Goal: Task Accomplishment & Management: Use online tool/utility

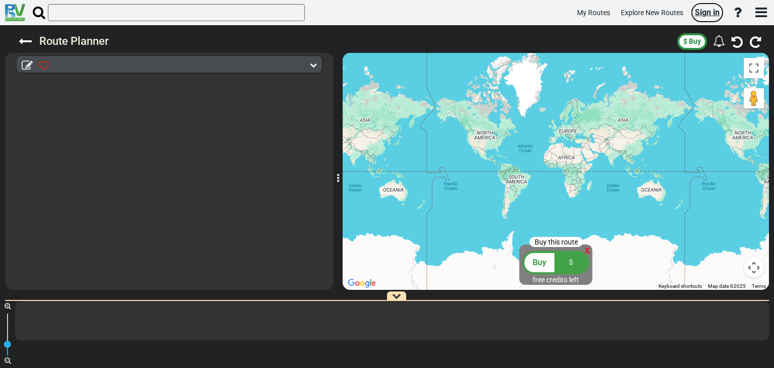
click at [710, 17] on span "Sign in" at bounding box center [707, 13] width 25 height 10
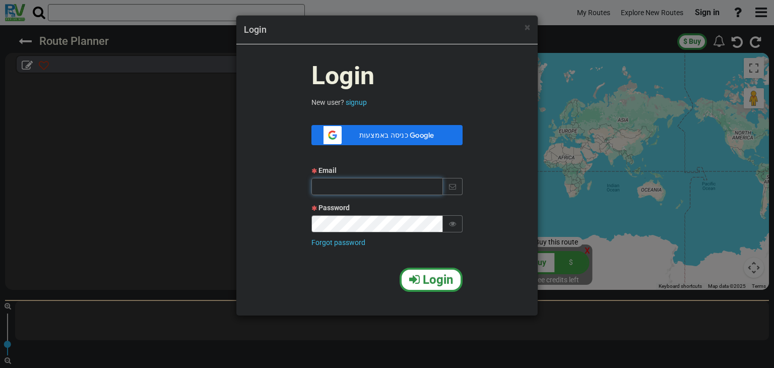
type input "itamar13198@gmail.com"
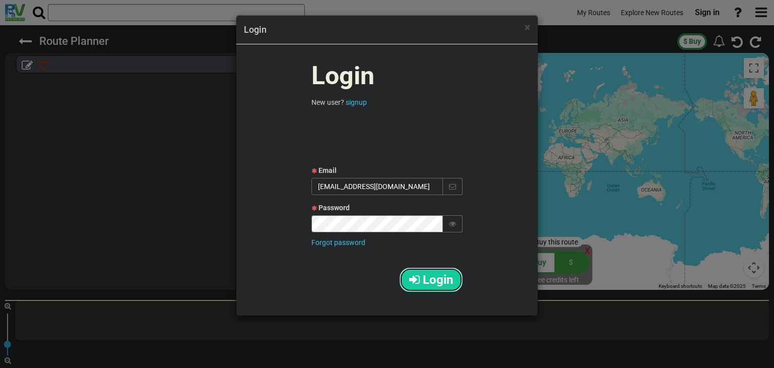
click at [436, 285] on span "Login" at bounding box center [438, 280] width 30 height 14
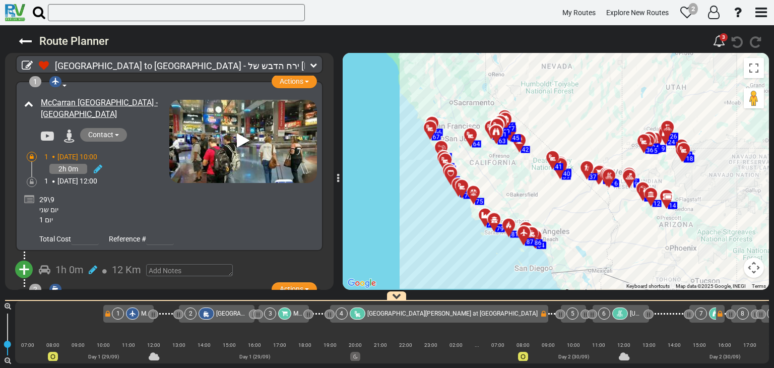
drag, startPoint x: 568, startPoint y: 116, endPoint x: 570, endPoint y: 122, distance: 6.9
click at [570, 122] on div "To activate drag with keyboard, press Alt + Enter. Once in keyboard drag state,…" at bounding box center [556, 171] width 426 height 237
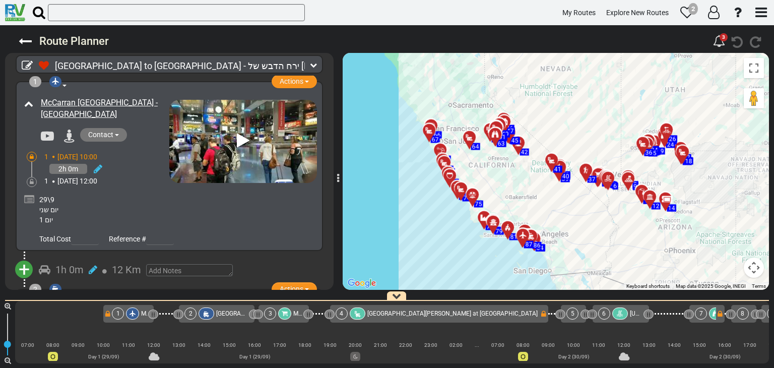
drag, startPoint x: 609, startPoint y: 104, endPoint x: 605, endPoint y: 108, distance: 5.7
click at [605, 108] on div "To activate drag with keyboard, press Alt + Enter. Once in keyboard drag state,…" at bounding box center [556, 171] width 426 height 237
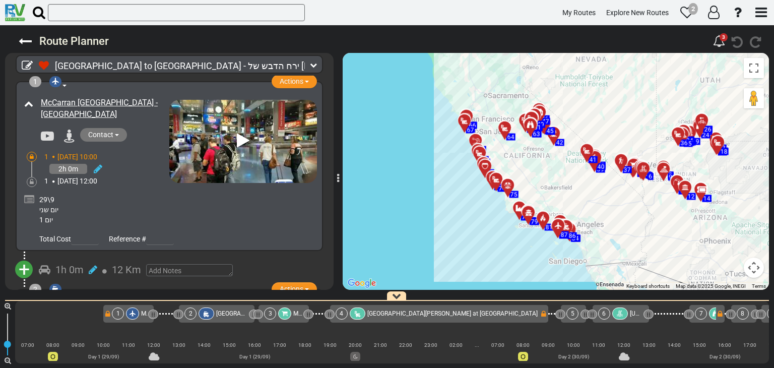
drag, startPoint x: 582, startPoint y: 134, endPoint x: 619, endPoint y: 123, distance: 38.8
click at [619, 123] on div "To activate drag with keyboard, press Alt + Enter. Once in keyboard drag state,…" at bounding box center [556, 171] width 426 height 237
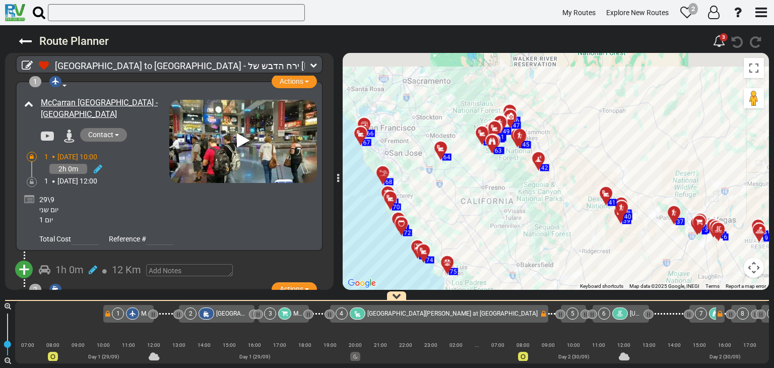
drag, startPoint x: 550, startPoint y: 134, endPoint x: 574, endPoint y: 160, distance: 35.3
click at [574, 160] on div "To activate drag with keyboard, press Alt + Enter. Once in keyboard drag state,…" at bounding box center [556, 171] width 426 height 237
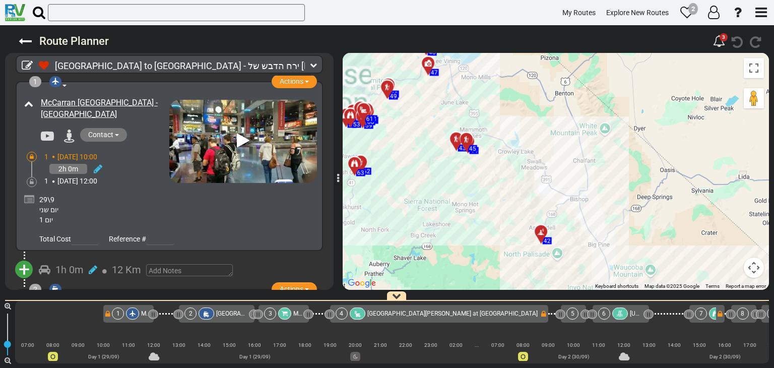
drag, startPoint x: 533, startPoint y: 126, endPoint x: 636, endPoint y: 179, distance: 116.5
click at [636, 181] on div "To activate drag with keyboard, press Alt + Enter. Once in keyboard drag state,…" at bounding box center [556, 171] width 426 height 237
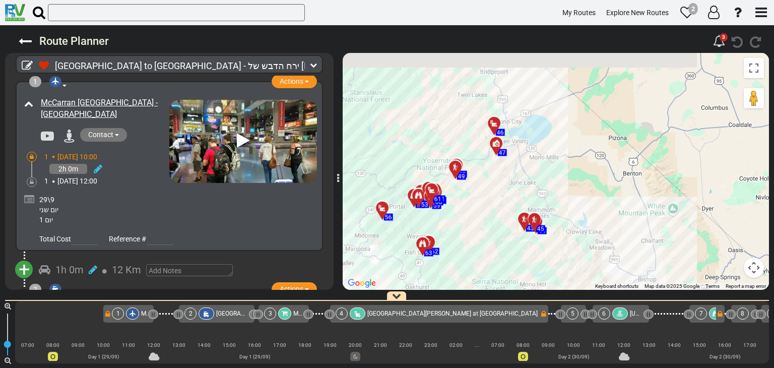
drag, startPoint x: 551, startPoint y: 92, endPoint x: 578, endPoint y: 185, distance: 97.0
click at [578, 185] on div "To activate drag with keyboard, press Alt + Enter. Once in keyboard drag state,…" at bounding box center [556, 171] width 426 height 237
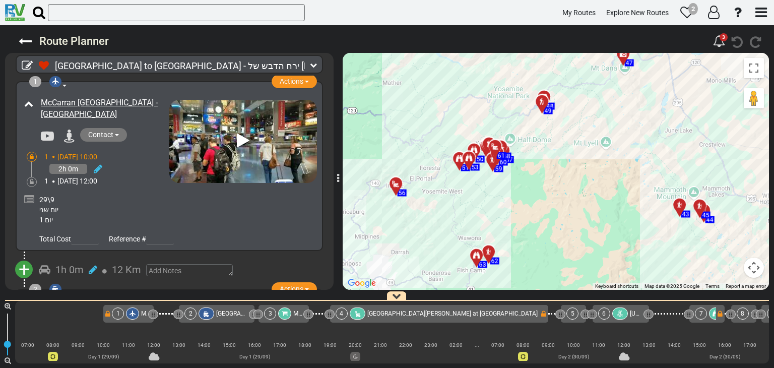
drag, startPoint x: 482, startPoint y: 204, endPoint x: 541, endPoint y: 172, distance: 66.8
click at [542, 172] on div "To activate drag with keyboard, press Alt + Enter. Once in keyboard drag state,…" at bounding box center [556, 171] width 426 height 237
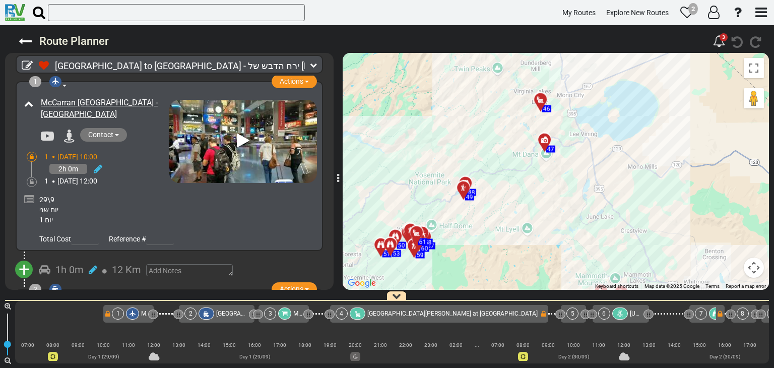
drag, startPoint x: 562, startPoint y: 121, endPoint x: 482, endPoint y: 206, distance: 116.9
click at [482, 206] on div "To activate drag with keyboard, press Alt + Enter. Once in keyboard drag state,…" at bounding box center [556, 171] width 426 height 237
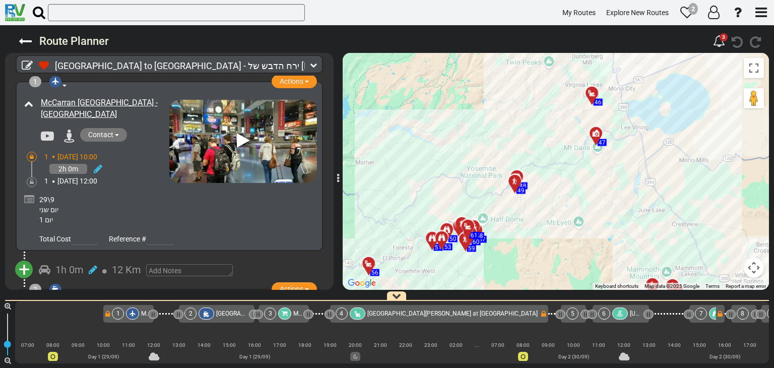
drag, startPoint x: 476, startPoint y: 105, endPoint x: 528, endPoint y: 98, distance: 52.9
click at [528, 98] on div "To activate drag with keyboard, press Alt + Enter. Once in keyboard drag state,…" at bounding box center [556, 171] width 426 height 237
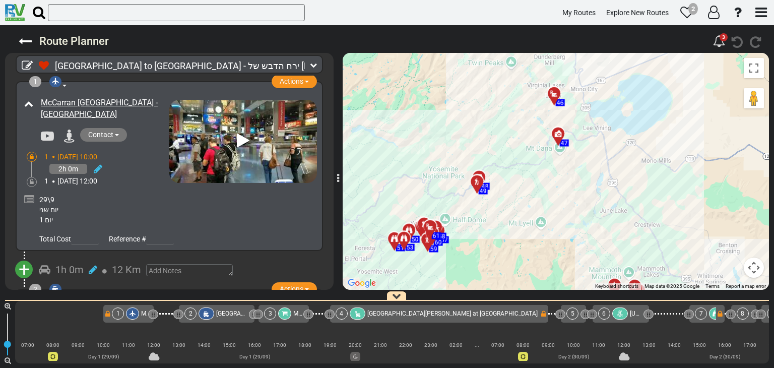
drag, startPoint x: 491, startPoint y: 78, endPoint x: 451, endPoint y: 79, distance: 39.8
click at [451, 79] on div "To activate drag with keyboard, press Alt + Enter. Once in keyboard drag state,…" at bounding box center [556, 171] width 426 height 237
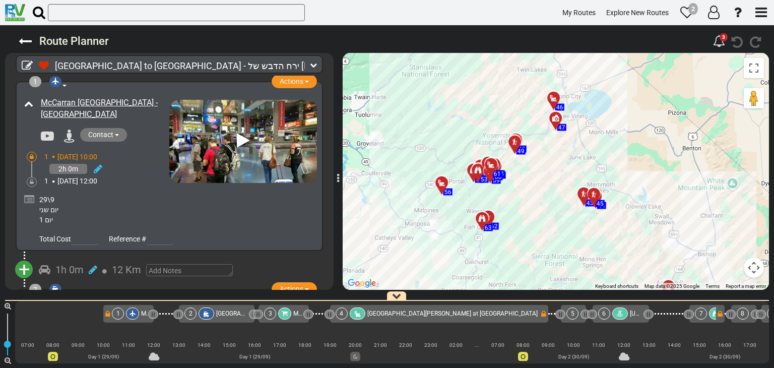
drag, startPoint x: 462, startPoint y: 123, endPoint x: 508, endPoint y: 114, distance: 46.8
click at [508, 114] on div "To activate drag with keyboard, press Alt + Enter. Once in keyboard drag state,…" at bounding box center [556, 171] width 426 height 237
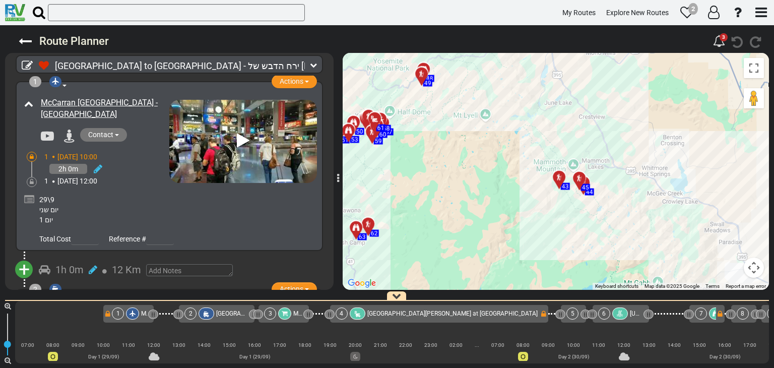
drag, startPoint x: 580, startPoint y: 172, endPoint x: 556, endPoint y: 133, distance: 46.4
click at [556, 133] on div "To activate drag with keyboard, press Alt + Enter. Once in keyboard drag state,…" at bounding box center [556, 171] width 426 height 237
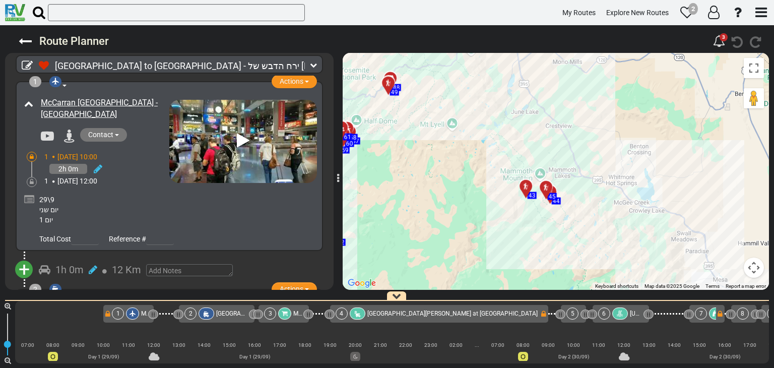
drag, startPoint x: 562, startPoint y: 134, endPoint x: 528, endPoint y: 144, distance: 35.7
click at [528, 144] on div "To activate drag with keyboard, press Alt + Enter. Once in keyboard drag state,…" at bounding box center [556, 171] width 426 height 237
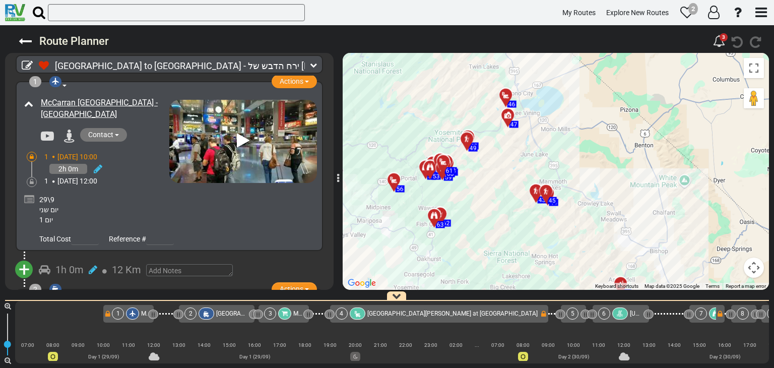
drag, startPoint x: 423, startPoint y: 153, endPoint x: 490, endPoint y: 171, distance: 69.9
click at [490, 171] on div "To activate drag with keyboard, press Alt + Enter. Once in keyboard drag state,…" at bounding box center [556, 171] width 426 height 237
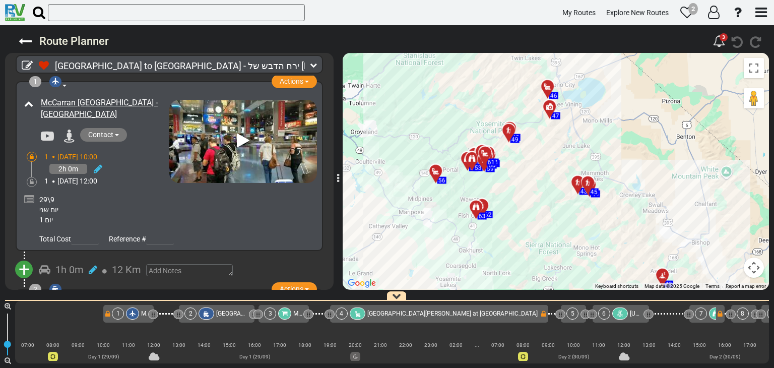
drag, startPoint x: 493, startPoint y: 169, endPoint x: 529, endPoint y: 163, distance: 36.3
click at [529, 163] on div "To activate drag with keyboard, press Alt + Enter. Once in keyboard drag state,…" at bounding box center [556, 171] width 426 height 237
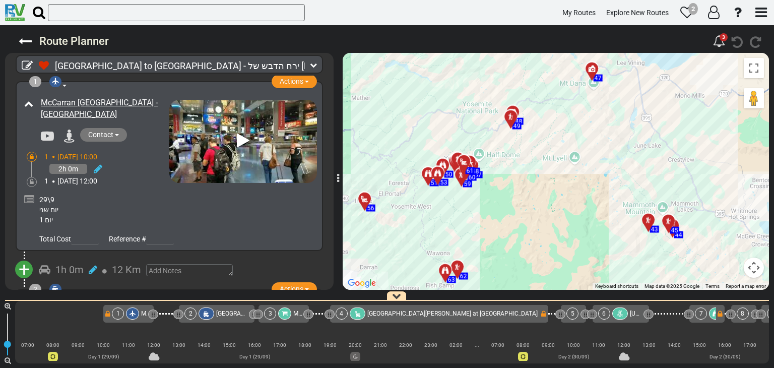
drag, startPoint x: 513, startPoint y: 136, endPoint x: 540, endPoint y: 183, distance: 54.8
click at [540, 183] on div "To activate drag with keyboard, press Alt + Enter. Once in keyboard drag state,…" at bounding box center [556, 171] width 426 height 237
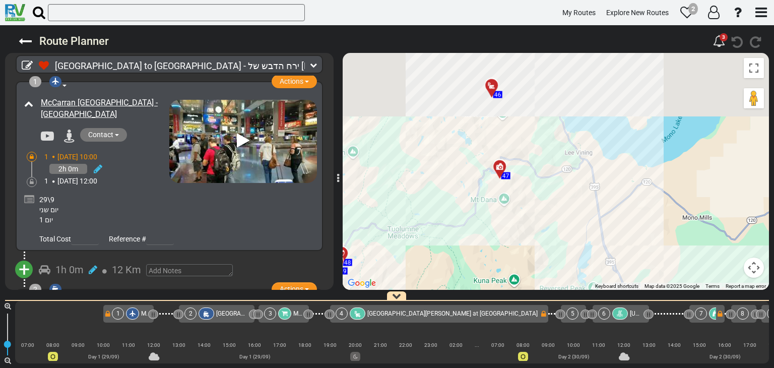
drag, startPoint x: 570, startPoint y: 108, endPoint x: 532, endPoint y: 242, distance: 138.9
click at [532, 242] on div "To activate drag with keyboard, press Alt + Enter. Once in keyboard drag state,…" at bounding box center [556, 171] width 426 height 237
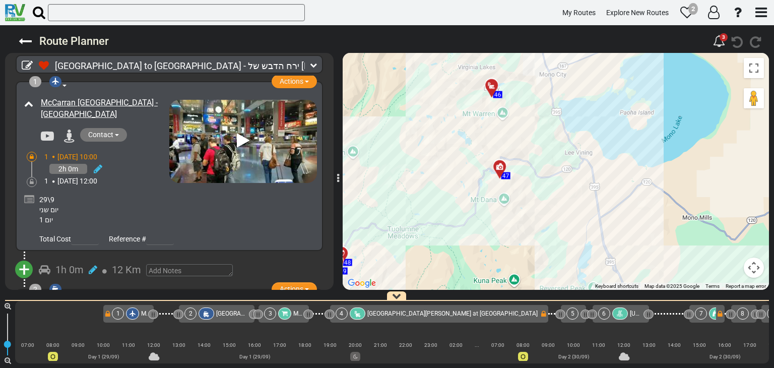
click at [568, 137] on div "To activate drag with keyboard, press Alt + Enter. Once in keyboard drag state,…" at bounding box center [556, 171] width 426 height 237
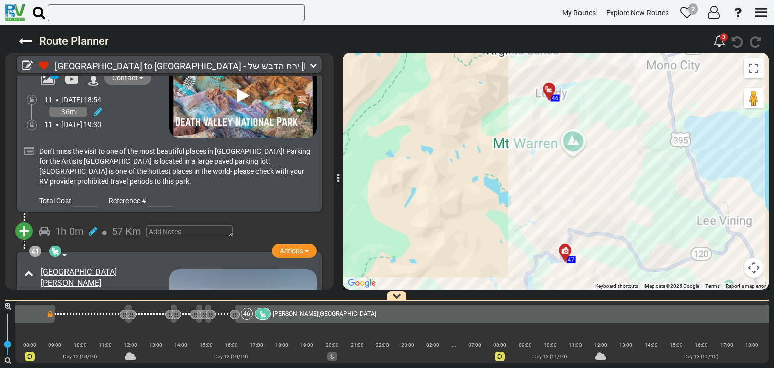
scroll to position [0, 5925]
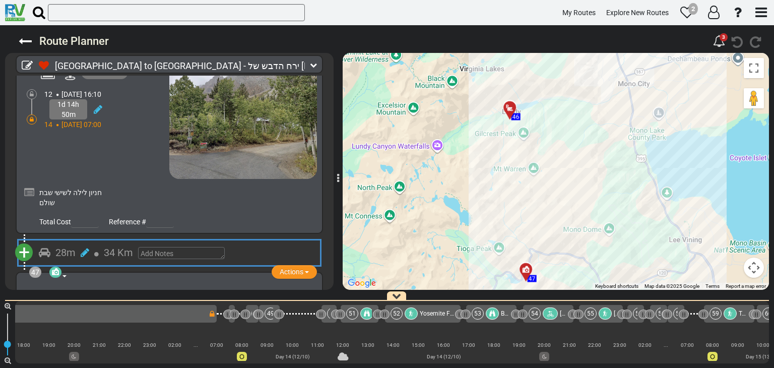
drag, startPoint x: 568, startPoint y: 171, endPoint x: 525, endPoint y: 192, distance: 47.6
click at [525, 192] on div "To activate drag with keyboard, press Alt + Enter. Once in keyboard drag state,…" at bounding box center [556, 171] width 426 height 237
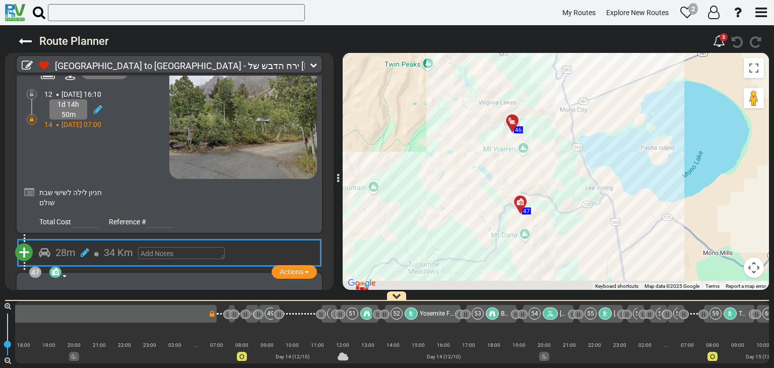
drag, startPoint x: 502, startPoint y: 171, endPoint x: 500, endPoint y: 118, distance: 52.9
click at [502, 160] on div "To activate drag with keyboard, press Alt + Enter. Once in keyboard drag state,…" at bounding box center [556, 171] width 426 height 237
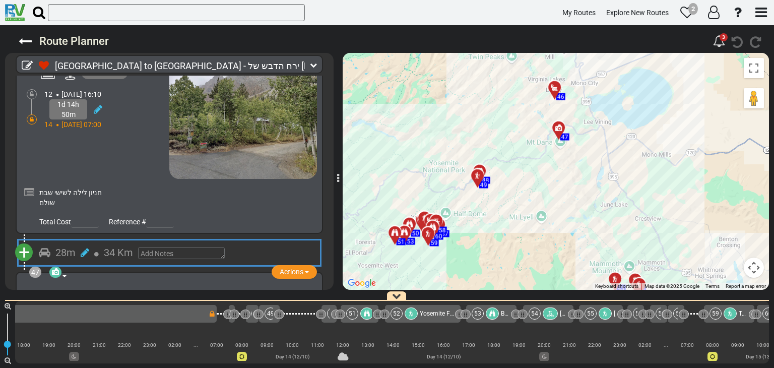
drag, startPoint x: 476, startPoint y: 200, endPoint x: 519, endPoint y: 172, distance: 51.7
click at [519, 172] on div "To activate drag with keyboard, press Alt + Enter. Once in keyboard drag state,…" at bounding box center [556, 171] width 426 height 237
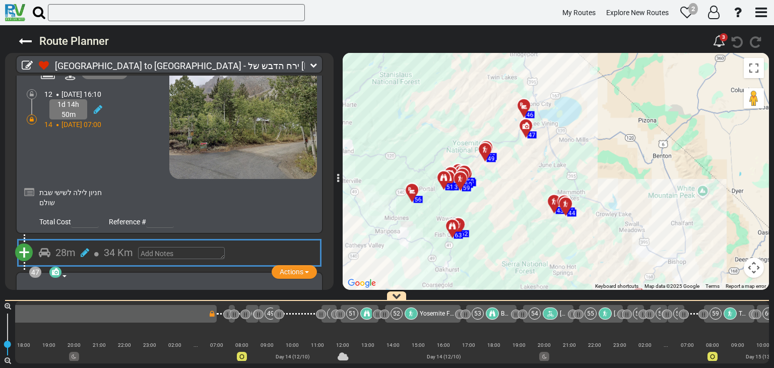
drag, startPoint x: 517, startPoint y: 228, endPoint x: 496, endPoint y: 186, distance: 46.6
click at [496, 186] on div "To activate drag with keyboard, press Alt + Enter. Once in keyboard drag state,…" at bounding box center [556, 171] width 426 height 237
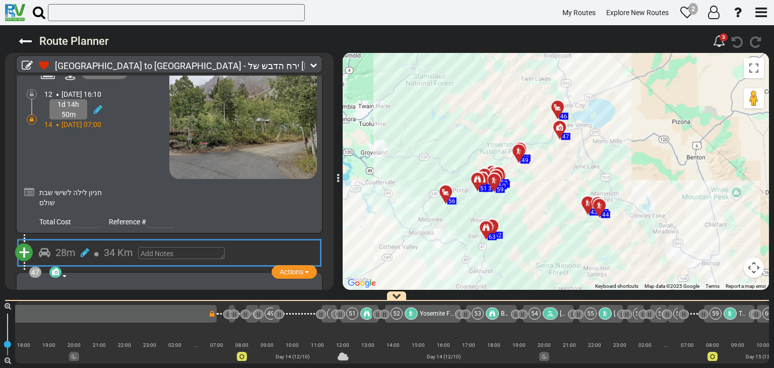
drag, startPoint x: 496, startPoint y: 186, endPoint x: 534, endPoint y: 188, distance: 37.3
click at [534, 188] on div "To activate drag with keyboard, press Alt + Enter. Once in keyboard drag state,…" at bounding box center [556, 171] width 426 height 237
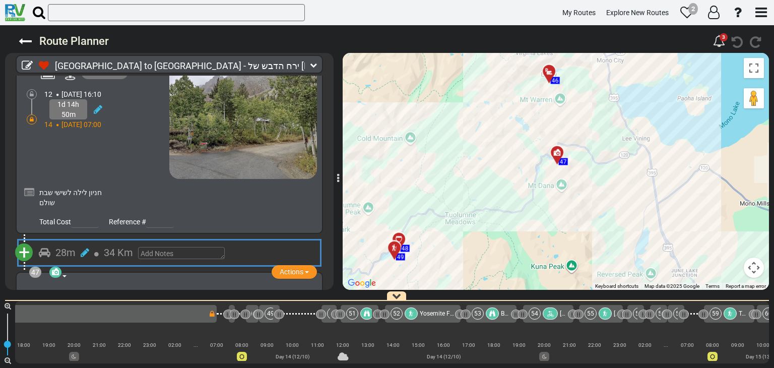
drag, startPoint x: 592, startPoint y: 148, endPoint x: 482, endPoint y: 106, distance: 116.9
click at [490, 106] on div "To activate drag with keyboard, press Alt + Enter. Once in keyboard drag state,…" at bounding box center [556, 171] width 426 height 237
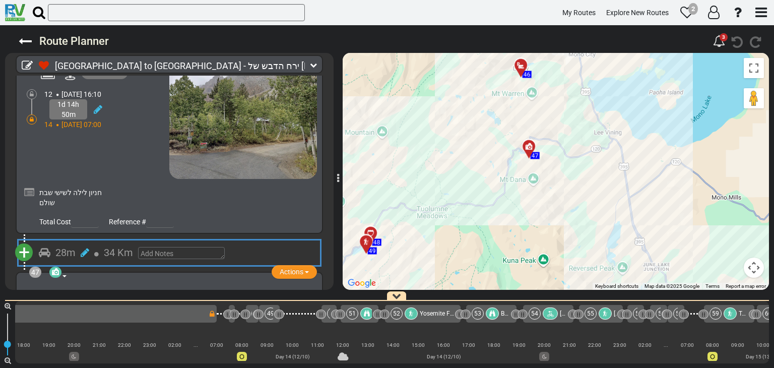
click at [142, 288] on div "Tioga road viewpoint" at bounding box center [104, 294] width 126 height 12
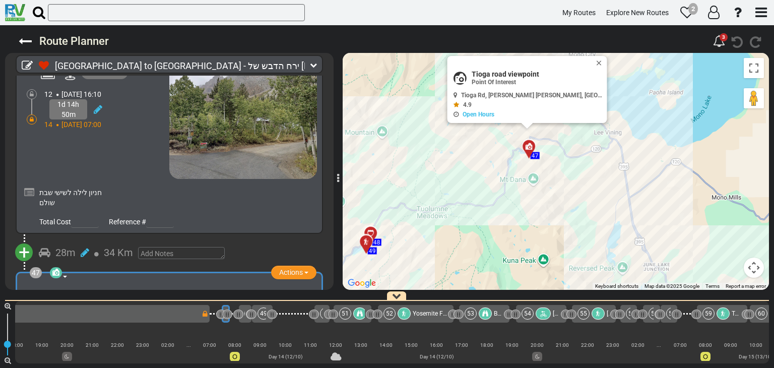
scroll to position [0, 5936]
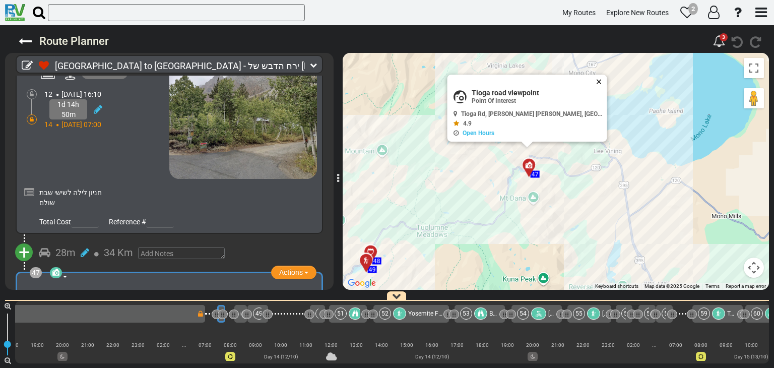
click at [595, 78] on button "Close" at bounding box center [601, 82] width 12 height 14
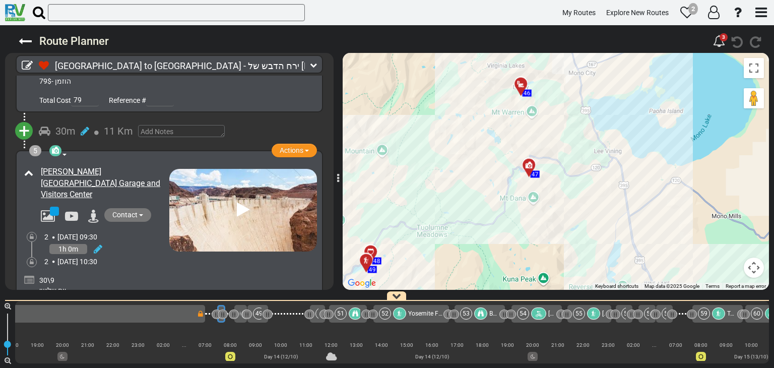
scroll to position [0, 0]
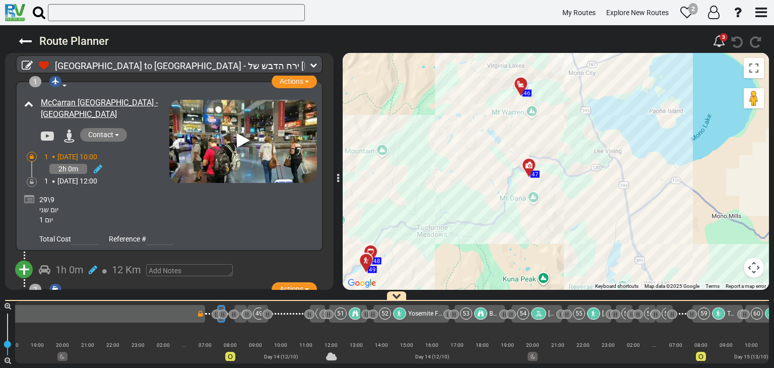
click at [189, 225] on div "29\9 יום שני יום 1" at bounding box center [177, 209] width 280 height 35
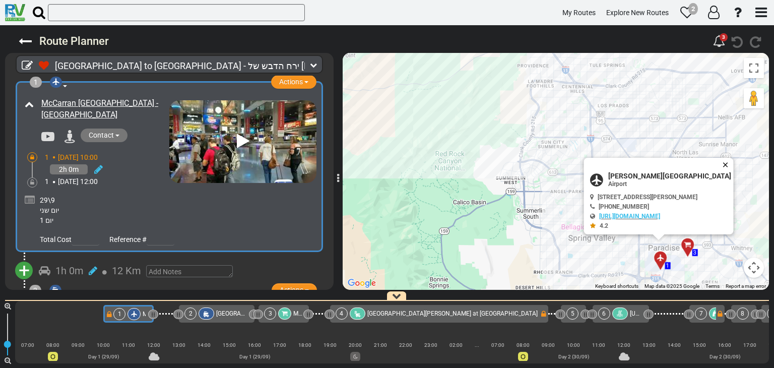
click at [729, 164] on button "Close" at bounding box center [728, 165] width 12 height 14
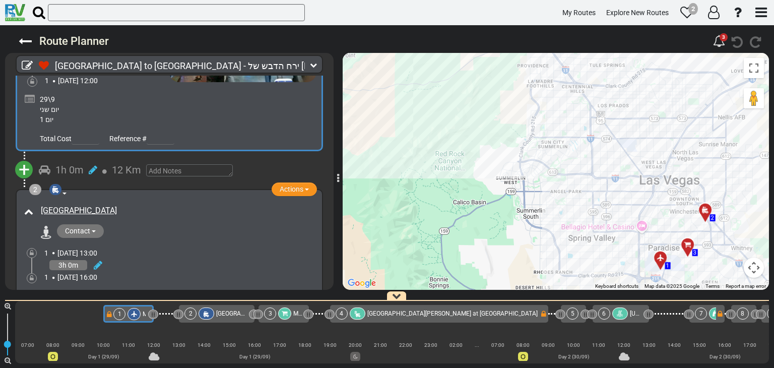
click at [125, 170] on span "12 Km" at bounding box center [126, 170] width 29 height 12
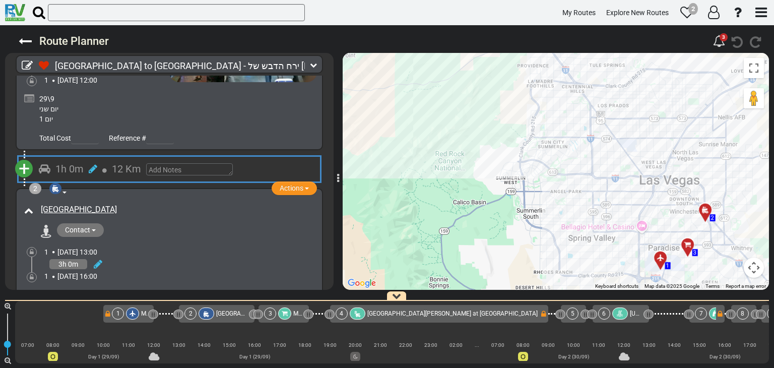
scroll to position [100, 0]
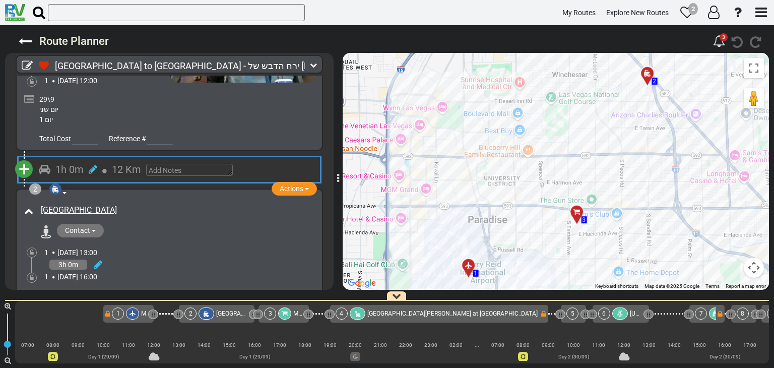
click at [200, 247] on div "1 Mon, 29 Sep 13:00" at bounding box center [180, 252] width 273 height 10
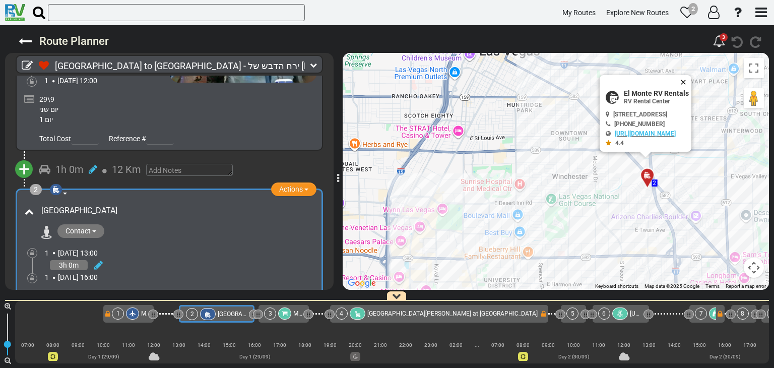
click at [691, 80] on button "Close" at bounding box center [685, 82] width 12 height 14
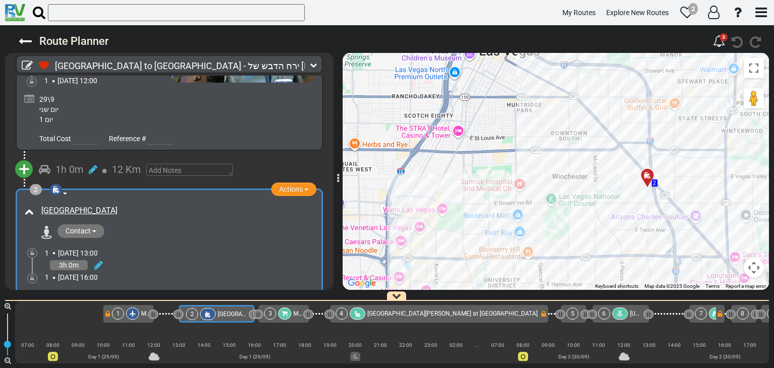
click at [127, 166] on span "12 Km" at bounding box center [126, 169] width 29 height 12
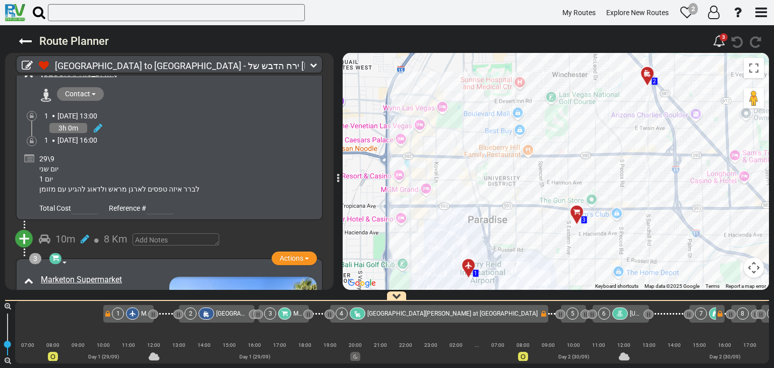
scroll to position [251, 0]
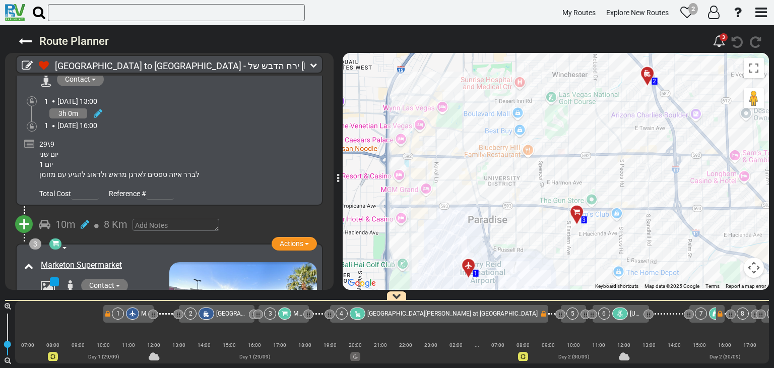
click at [120, 222] on span "8 Km" at bounding box center [116, 224] width 24 height 12
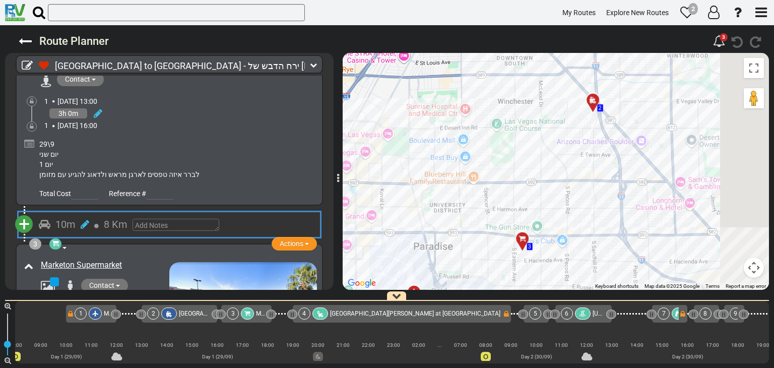
scroll to position [0, 38]
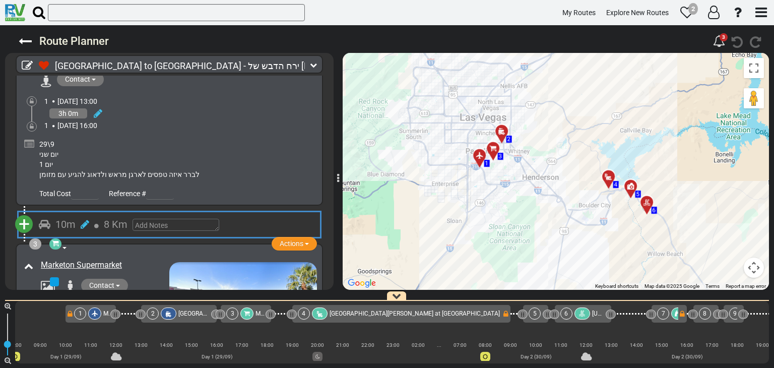
drag, startPoint x: 659, startPoint y: 109, endPoint x: 620, endPoint y: 129, distance: 44.2
click at [620, 129] on div "To activate drag with keyboard, press Alt + Enter. Once in keyboard drag state,…" at bounding box center [556, 171] width 426 height 237
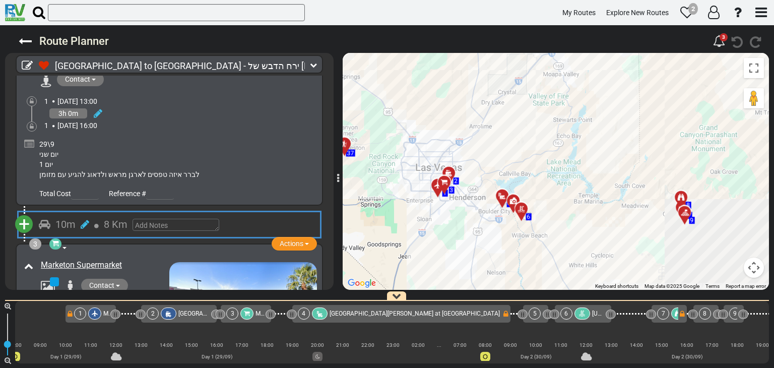
drag, startPoint x: 614, startPoint y: 133, endPoint x: 498, endPoint y: 158, distance: 119.0
click at [498, 158] on div "To activate drag with keyboard, press Alt + Enter. Once in keyboard drag state,…" at bounding box center [556, 171] width 426 height 237
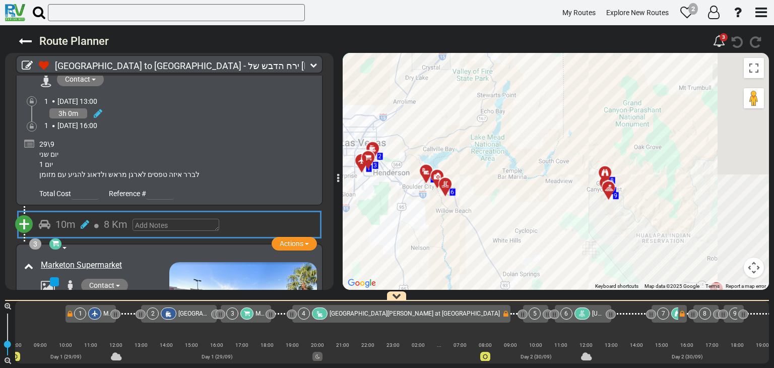
drag, startPoint x: 597, startPoint y: 142, endPoint x: 509, endPoint y: 107, distance: 94.3
click at [509, 107] on div "To activate drag with keyboard, press Alt + Enter. Once in keyboard drag state,…" at bounding box center [556, 171] width 426 height 237
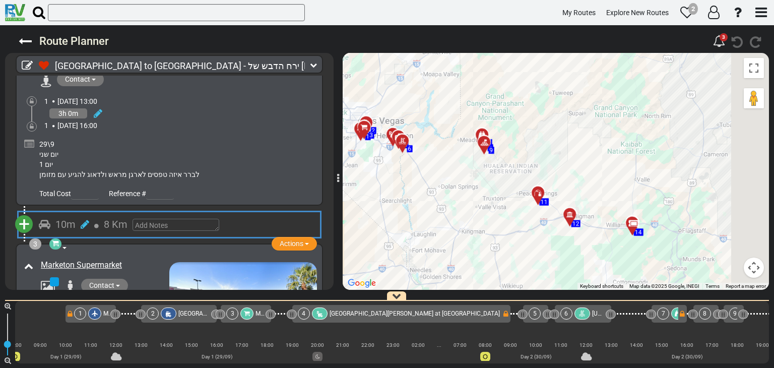
drag, startPoint x: 671, startPoint y: 156, endPoint x: 551, endPoint y: 123, distance: 124.7
click at [528, 132] on div "To activate drag with keyboard, press Alt + Enter. Once in keyboard drag state,…" at bounding box center [556, 171] width 426 height 237
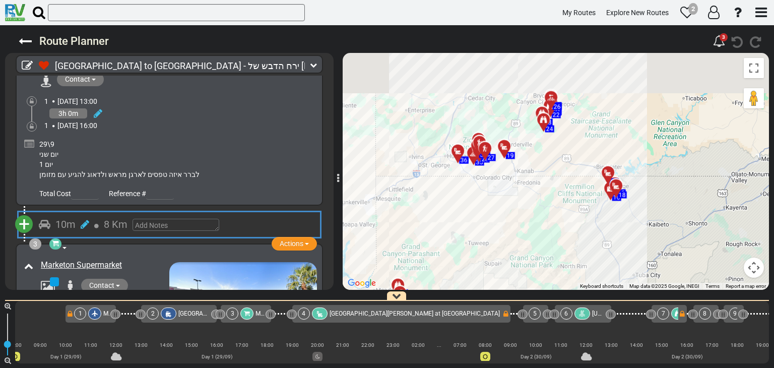
drag, startPoint x: 649, startPoint y: 136, endPoint x: 578, endPoint y: 286, distance: 166.6
click at [574, 303] on div "Route Planner 3 km" at bounding box center [387, 196] width 774 height 343
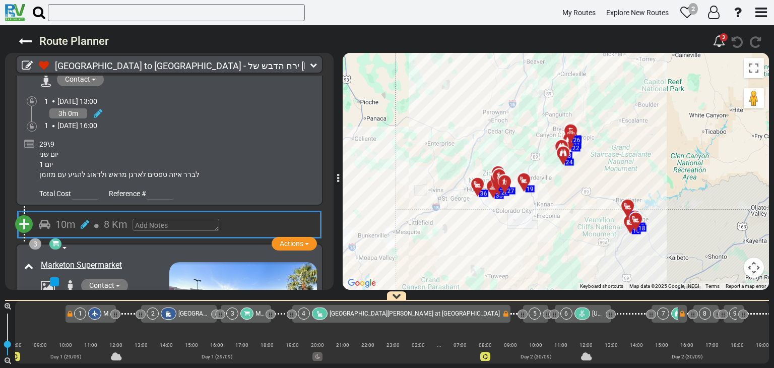
drag, startPoint x: 562, startPoint y: 213, endPoint x: 593, endPoint y: 240, distance: 41.4
click at [591, 242] on div "To activate drag with keyboard, press Alt + Enter. Once in keyboard drag state,…" at bounding box center [556, 171] width 426 height 237
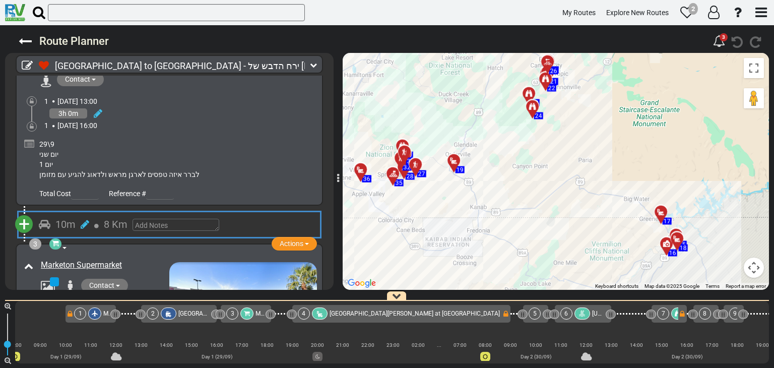
drag, startPoint x: 525, startPoint y: 124, endPoint x: 509, endPoint y: 210, distance: 87.6
click at [509, 210] on div "To activate drag with keyboard, press Alt + Enter. Once in keyboard drag state,…" at bounding box center [556, 171] width 426 height 237
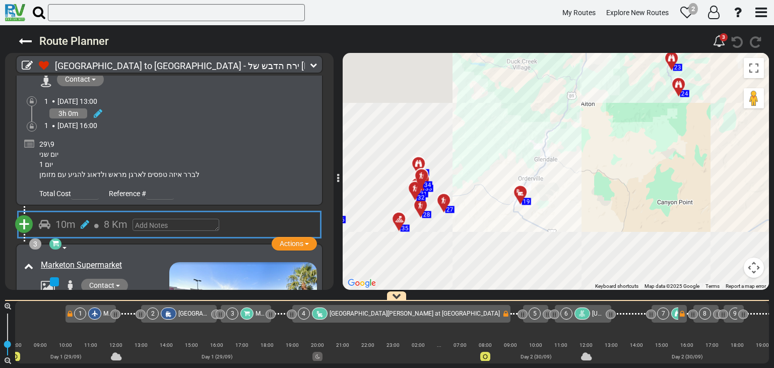
drag, startPoint x: 466, startPoint y: 180, endPoint x: 623, endPoint y: 98, distance: 176.7
click at [623, 98] on div "To activate drag with keyboard, press Alt + Enter. Once in keyboard drag state,…" at bounding box center [556, 171] width 426 height 237
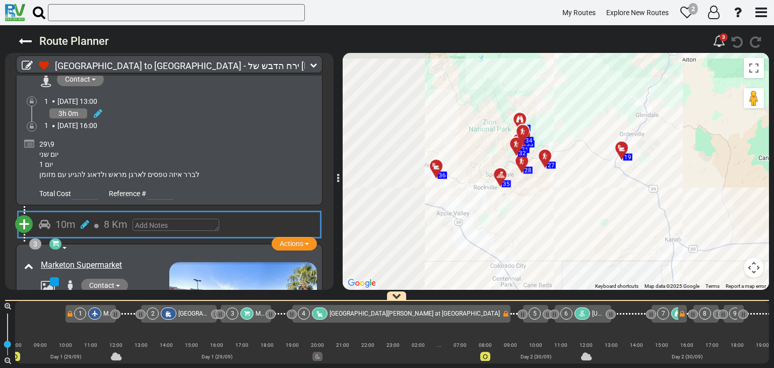
drag, startPoint x: 447, startPoint y: 124, endPoint x: 555, endPoint y: 81, distance: 116.2
click at [555, 81] on div "To activate drag with keyboard, press Alt + Enter. Once in keyboard drag state,…" at bounding box center [556, 171] width 426 height 237
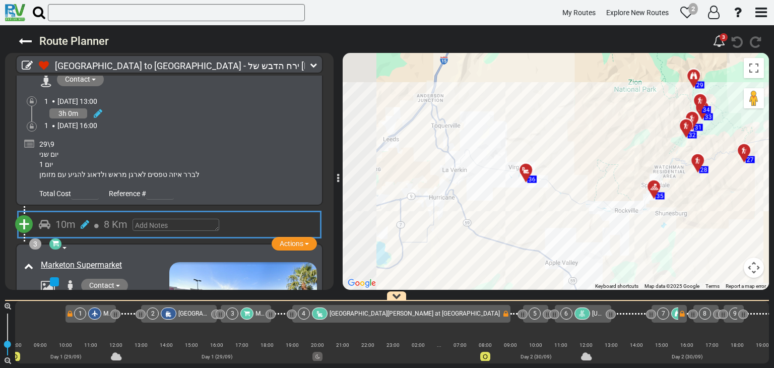
drag, startPoint x: 431, startPoint y: 193, endPoint x: 578, endPoint y: 172, distance: 149.1
click at [578, 172] on div "To activate drag with keyboard, press Alt + Enter. Once in keyboard drag state,…" at bounding box center [556, 171] width 426 height 237
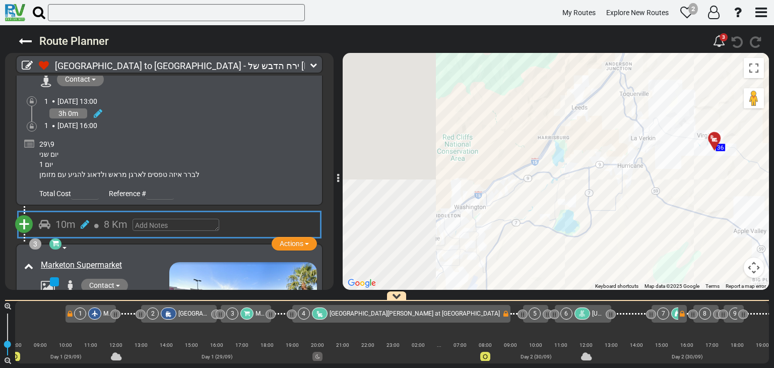
drag, startPoint x: 427, startPoint y: 172, endPoint x: 605, endPoint y: 140, distance: 180.8
click at [605, 140] on div "To activate drag with keyboard, press Alt + Enter. Once in keyboard drag state,…" at bounding box center [556, 171] width 426 height 237
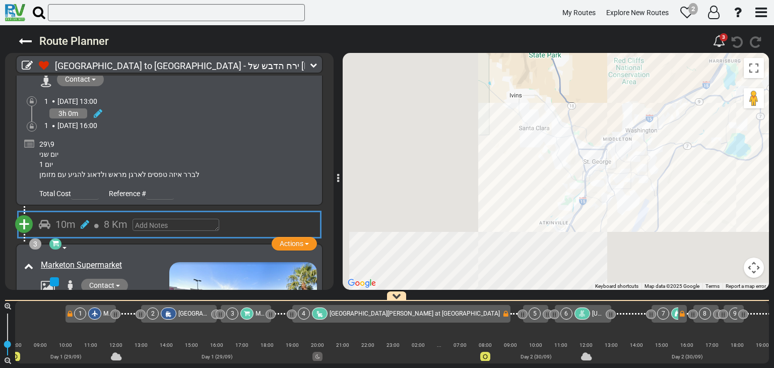
drag, startPoint x: 633, startPoint y: 80, endPoint x: 686, endPoint y: 62, distance: 56.4
click at [693, 54] on div "To activate drag with keyboard, press Alt + Enter. Once in keyboard drag state,…" at bounding box center [556, 171] width 426 height 237
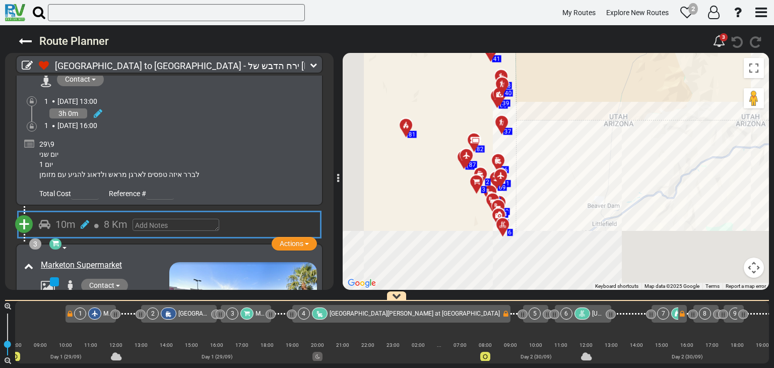
drag, startPoint x: 500, startPoint y: 119, endPoint x: 605, endPoint y: 64, distance: 118.1
click at [613, 57] on div "To activate drag with keyboard, press Alt + Enter. Once in keyboard drag state,…" at bounding box center [556, 171] width 426 height 237
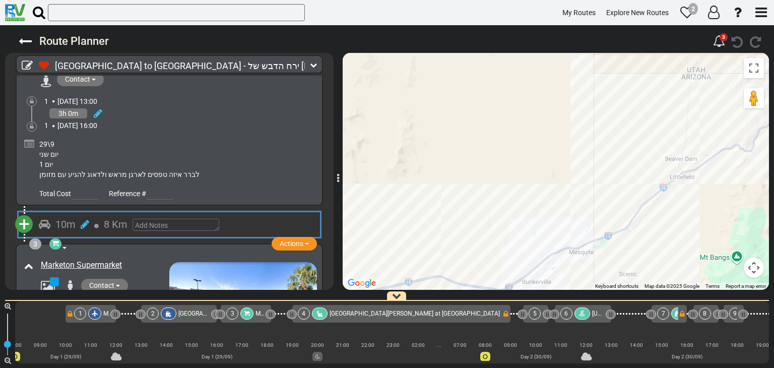
drag, startPoint x: 431, startPoint y: 156, endPoint x: 599, endPoint y: 59, distance: 193.2
click at [605, 55] on div "To activate drag with keyboard, press Alt + Enter. Once in keyboard drag state,…" at bounding box center [556, 171] width 426 height 237
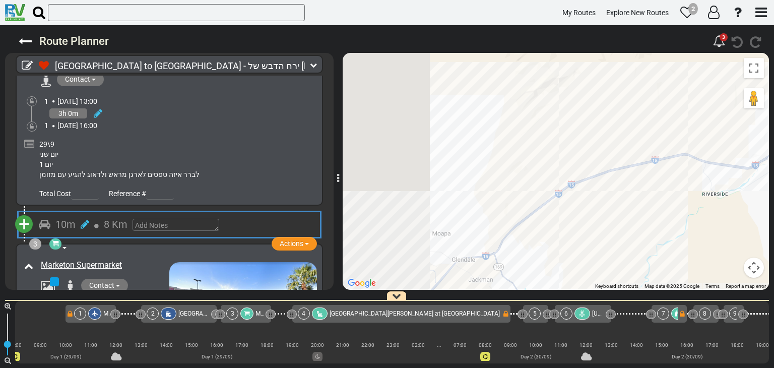
drag, startPoint x: 566, startPoint y: 94, endPoint x: 602, endPoint y: 87, distance: 36.5
click at [601, 87] on div "To activate drag with keyboard, press Alt + Enter. Once in keyboard drag state,…" at bounding box center [556, 171] width 426 height 237
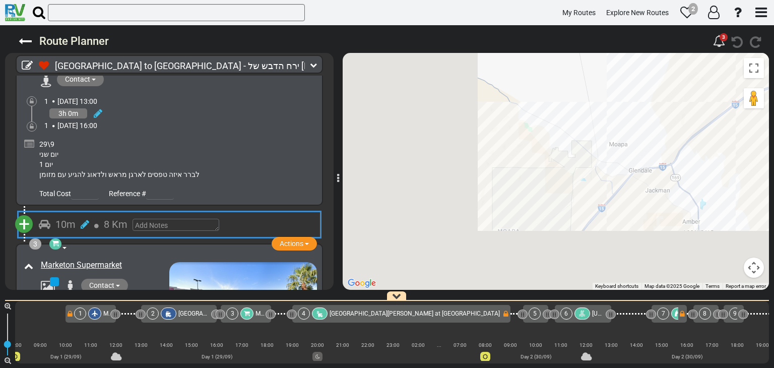
drag, startPoint x: 629, startPoint y: 99, endPoint x: 664, endPoint y: 83, distance: 38.3
click at [664, 83] on div "To activate drag with keyboard, press Alt + Enter. Once in keyboard drag state,…" at bounding box center [556, 171] width 426 height 237
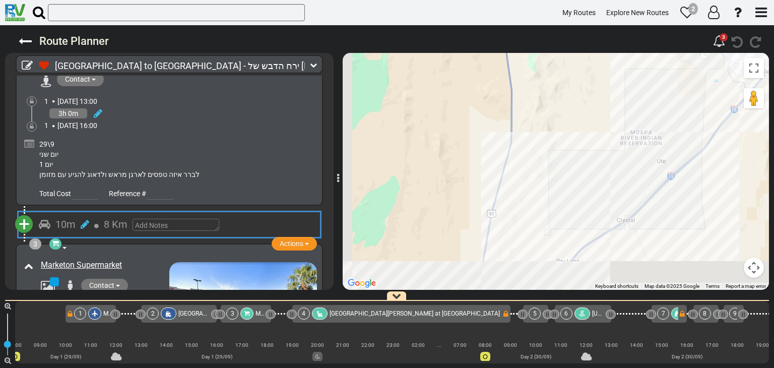
drag, startPoint x: 545, startPoint y: 148, endPoint x: 602, endPoint y: 89, distance: 81.6
click at [617, 62] on div "To activate drag with keyboard, press Alt + Enter. Once in keyboard drag state,…" at bounding box center [556, 171] width 426 height 237
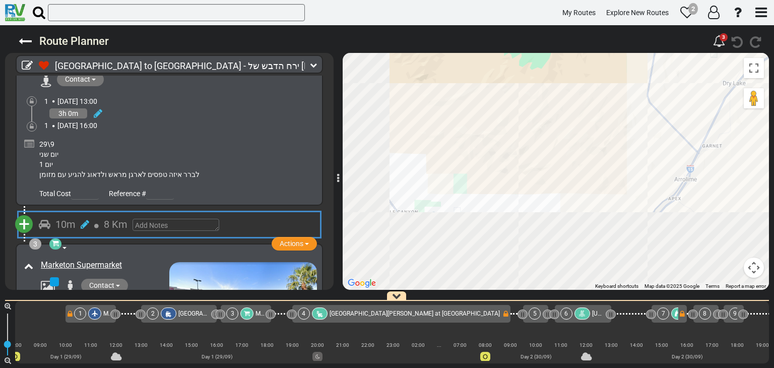
drag, startPoint x: 459, startPoint y: 212, endPoint x: 545, endPoint y: 118, distance: 127.3
click at [610, 73] on div "To activate drag with keyboard, press Alt + Enter. Once in keyboard drag state,…" at bounding box center [556, 171] width 426 height 237
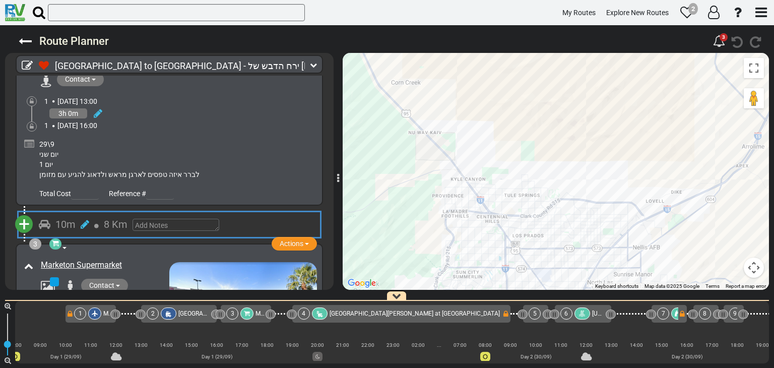
drag, startPoint x: 400, startPoint y: 152, endPoint x: 568, endPoint y: 179, distance: 171.0
click at [607, 147] on div "To activate drag with keyboard, press Alt + Enter. Once in keyboard drag state,…" at bounding box center [556, 171] width 426 height 237
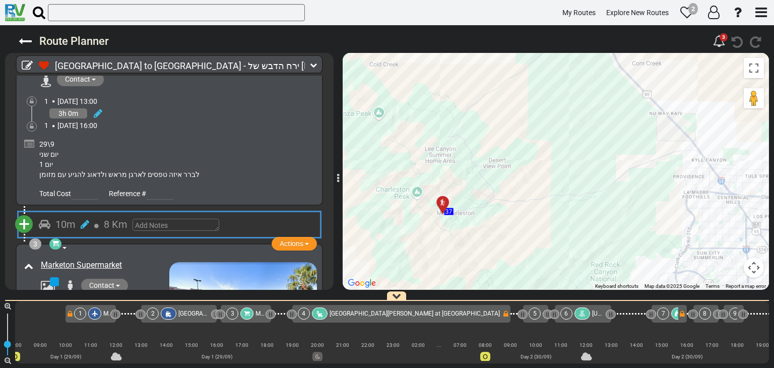
drag, startPoint x: 500, startPoint y: 182, endPoint x: 564, endPoint y: 172, distance: 65.3
click at [564, 172] on div "To activate drag with keyboard, press Alt + Enter. Once in keyboard drag state,…" at bounding box center [556, 171] width 426 height 237
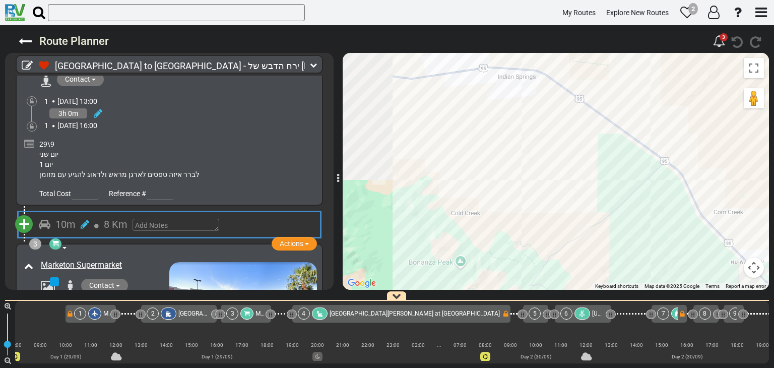
drag, startPoint x: 515, startPoint y: 130, endPoint x: 551, endPoint y: 281, distance: 154.7
click at [551, 281] on div "To activate drag with keyboard, press Alt + Enter. Once in keyboard drag state,…" at bounding box center [556, 171] width 426 height 237
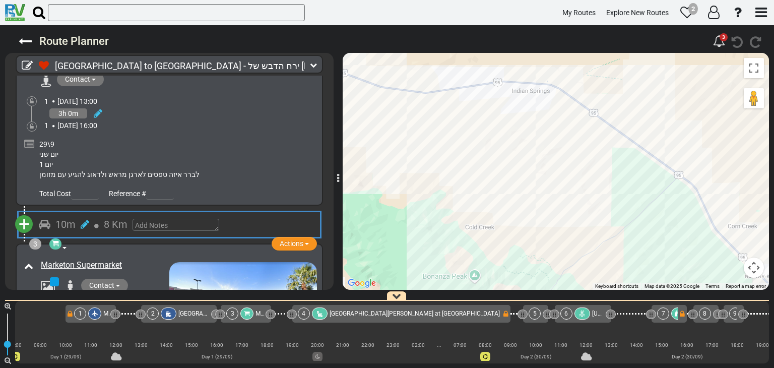
drag, startPoint x: 491, startPoint y: 161, endPoint x: 456, endPoint y: 98, distance: 72.2
click at [459, 116] on div "To activate drag with keyboard, press Alt + Enter. Once in keyboard drag state,…" at bounding box center [556, 171] width 426 height 237
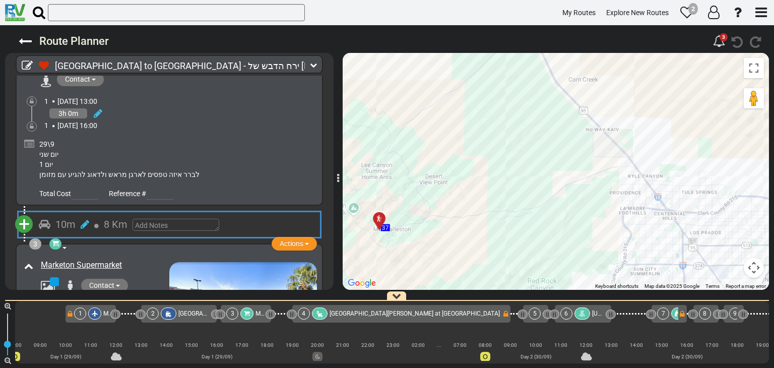
drag, startPoint x: 605, startPoint y: 174, endPoint x: 459, endPoint y: 50, distance: 191.2
click at [459, 50] on div "Route Planner 3 km" at bounding box center [387, 196] width 774 height 343
drag, startPoint x: 517, startPoint y: 101, endPoint x: 534, endPoint y: 93, distance: 18.0
click at [524, 99] on div "To activate drag with keyboard, press Alt + Enter. Once in keyboard drag state,…" at bounding box center [556, 171] width 426 height 237
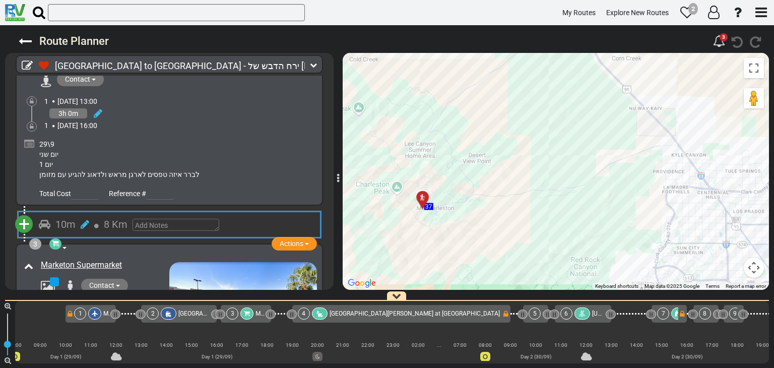
drag, startPoint x: 534, startPoint y: 93, endPoint x: 544, endPoint y: 83, distance: 14.6
click at [545, 82] on div "To activate drag with keyboard, press Alt + Enter. Once in keyboard drag state,…" at bounding box center [556, 171] width 426 height 237
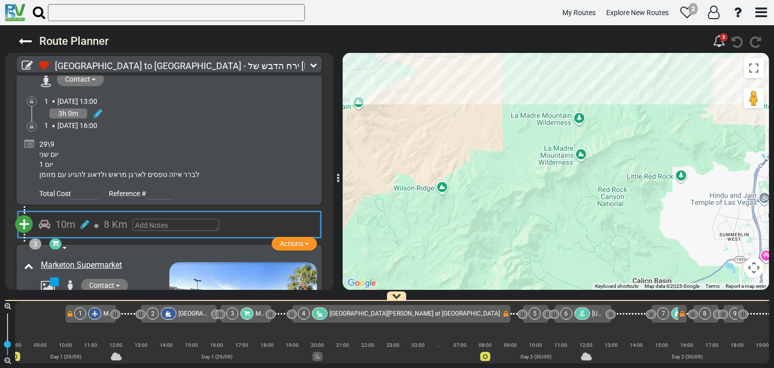
drag, startPoint x: 625, startPoint y: 177, endPoint x: 476, endPoint y: 127, distance: 157.3
click at [476, 127] on div "To activate drag with keyboard, press Alt + Enter. Once in keyboard drag state,…" at bounding box center [556, 171] width 426 height 237
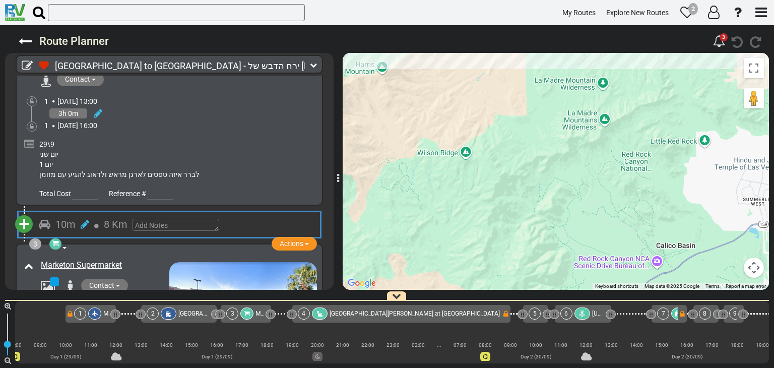
drag, startPoint x: 511, startPoint y: 165, endPoint x: 546, endPoint y: 109, distance: 65.9
click at [545, 110] on div "To activate drag with keyboard, press Alt + Enter. Once in keyboard drag state,…" at bounding box center [556, 171] width 426 height 237
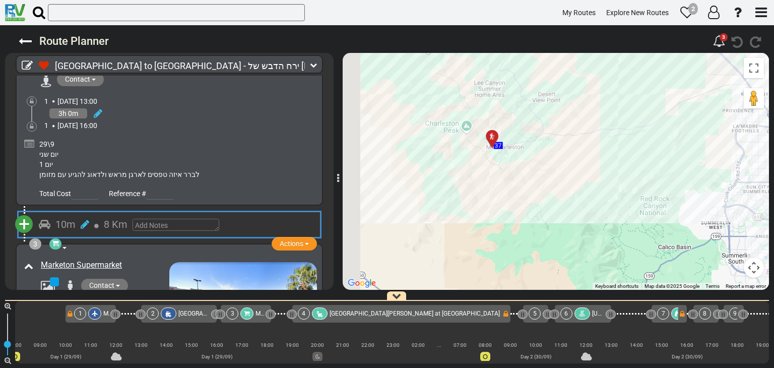
drag, startPoint x: 486, startPoint y: 110, endPoint x: 570, endPoint y: 226, distance: 143.2
click at [570, 226] on div "To activate drag with keyboard, press Alt + Enter. Once in keyboard drag state,…" at bounding box center [556, 171] width 426 height 237
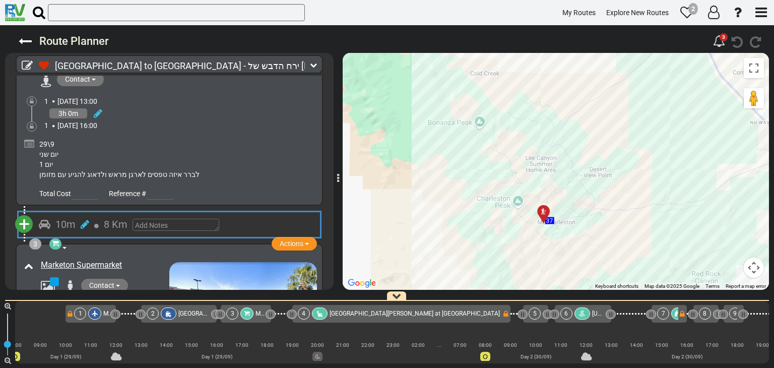
drag, startPoint x: 409, startPoint y: 122, endPoint x: 481, endPoint y: 210, distance: 113.1
click at [481, 210] on div "To activate drag with keyboard, press Alt + Enter. Once in keyboard drag state,…" at bounding box center [556, 171] width 426 height 237
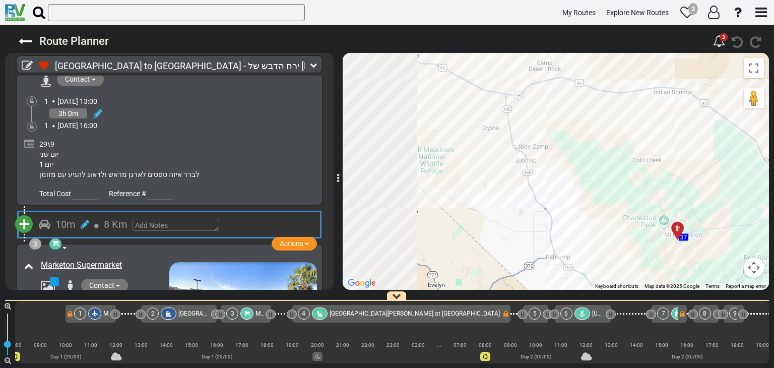
drag, startPoint x: 441, startPoint y: 120, endPoint x: 577, endPoint y: 148, distance: 138.7
click at [593, 142] on div "To activate drag with keyboard, press Alt + Enter. Once in keyboard drag state,…" at bounding box center [556, 171] width 426 height 237
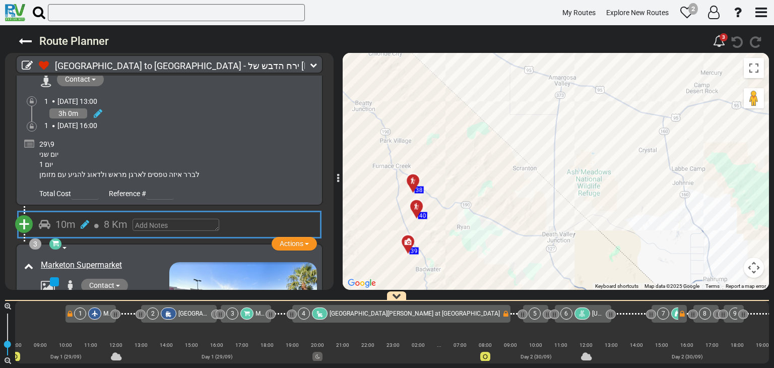
drag, startPoint x: 410, startPoint y: 115, endPoint x: 560, endPoint y: 117, distance: 150.2
click at [560, 117] on div "To activate drag with keyboard, press Alt + Enter. Once in keyboard drag state,…" at bounding box center [556, 171] width 426 height 237
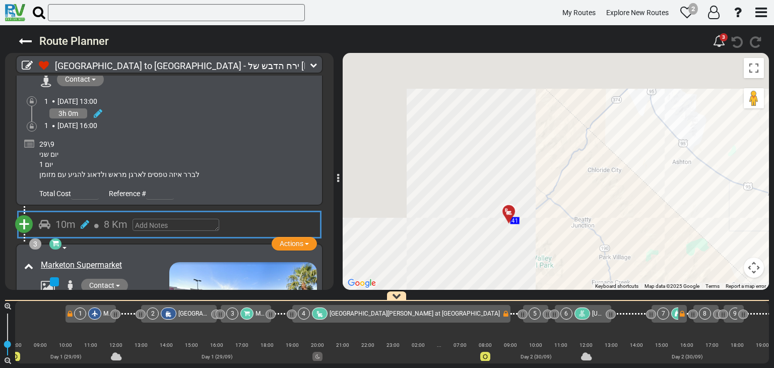
drag
click at [679, 242] on div "To activate drag with keyboard, press Alt + Enter. Once in keyboard drag state,…" at bounding box center [556, 171] width 426 height 237
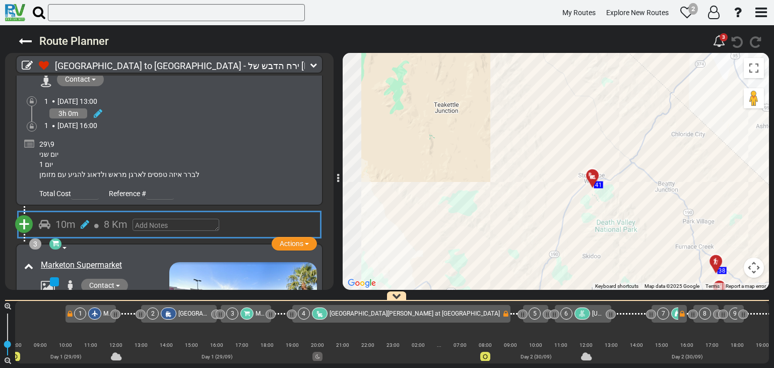
click at [630, 144] on div "To activate drag with keyboard, press Alt + Enter. Once in keyboard drag state,…" at bounding box center [556, 171] width 426 height 237
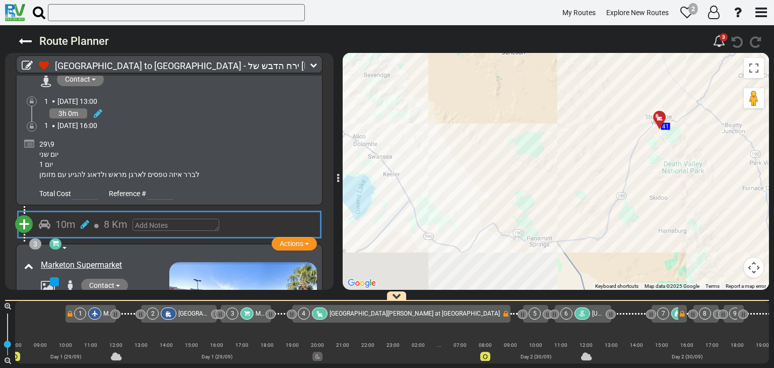
click at [696, 71] on div "To activate drag with keyboard, press Alt + Enter. Once in keyboard drag state,…" at bounding box center [556, 171] width 426 height 237
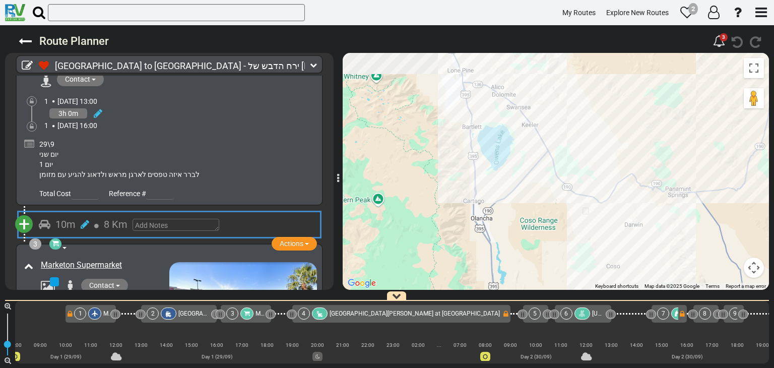
click at [581, 144] on div "To activate drag with keyboard, press Alt + Enter. Once in keyboard drag state,…" at bounding box center [556, 171] width 426 height 237
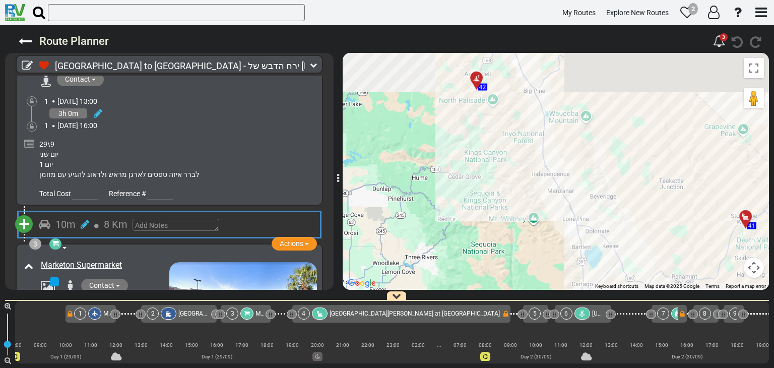
click at [599, 215] on div "To activate drag with keyboard, press Alt + Enter. Once in keyboard drag state,…" at bounding box center [556, 171] width 426 height 237
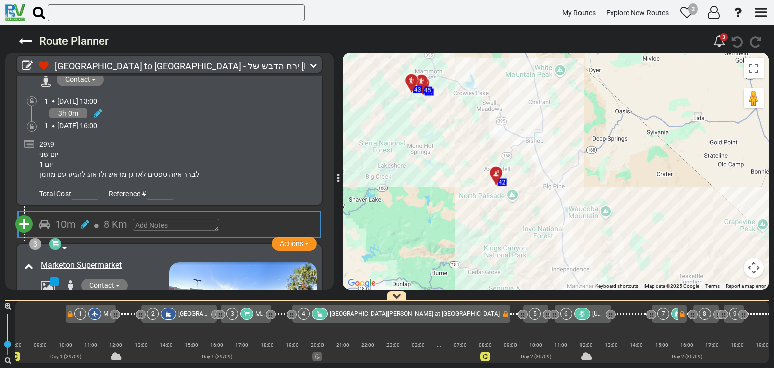
click at [514, 217] on div "To activate drag with keyboard, press Alt + Enter. Once in keyboard drag state,…" at bounding box center [556, 171] width 426 height 237
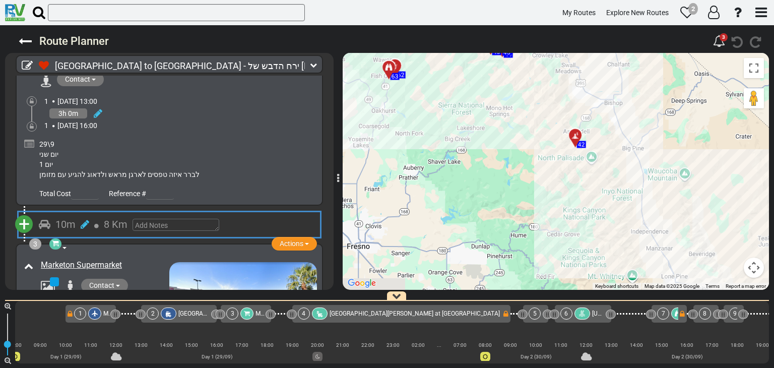
click at [536, 179] on div "To activate drag with keyboard, press Alt + Enter. Once in keyboard drag state,…" at bounding box center [556, 171] width 426 height 237
click at [588, 217] on div "To activate drag with keyboard, press Alt + Enter. Once in keyboard drag state,…" at bounding box center [556, 171] width 426 height 237
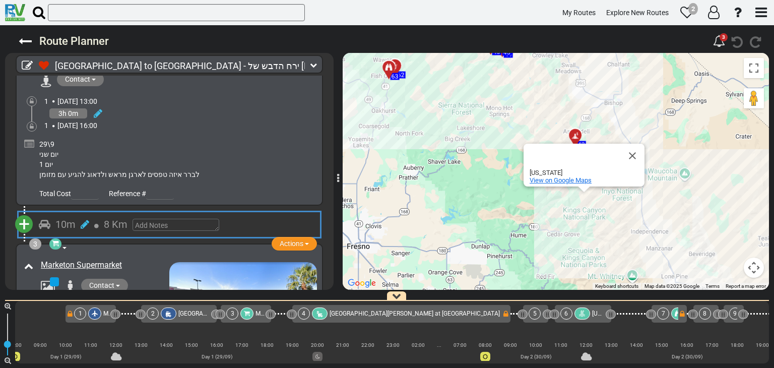
click at [564, 178] on span "View on Google Maps" at bounding box center [561, 180] width 62 height 8
click at [632, 157] on button "Close" at bounding box center [632, 156] width 24 height 24
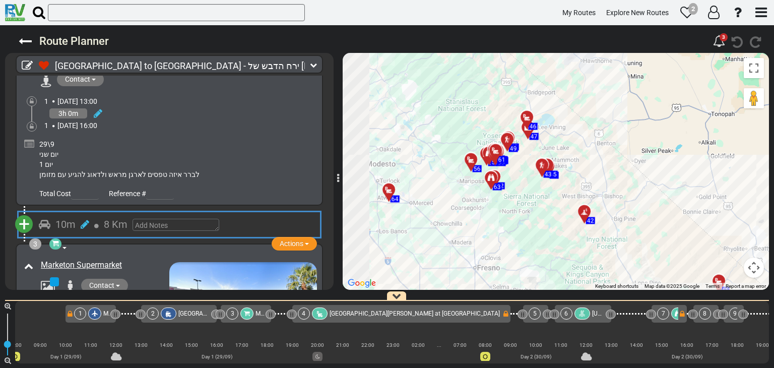
drag, startPoint x: 469, startPoint y: 113, endPoint x: 537, endPoint y: 197, distance: 107.5
click at [537, 197] on div "To activate drag with keyboard, press Alt + Enter. Once in keyboard drag state,…" at bounding box center [556, 171] width 426 height 237
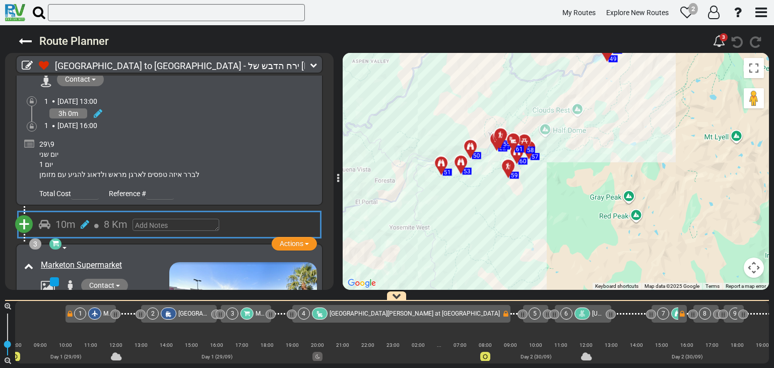
drag, startPoint x: 520, startPoint y: 131, endPoint x: 482, endPoint y: 178, distance: 60.2
click at [482, 178] on div "To activate drag with keyboard, press Alt + Enter. Once in keyboard drag state,…" at bounding box center [556, 171] width 426 height 237
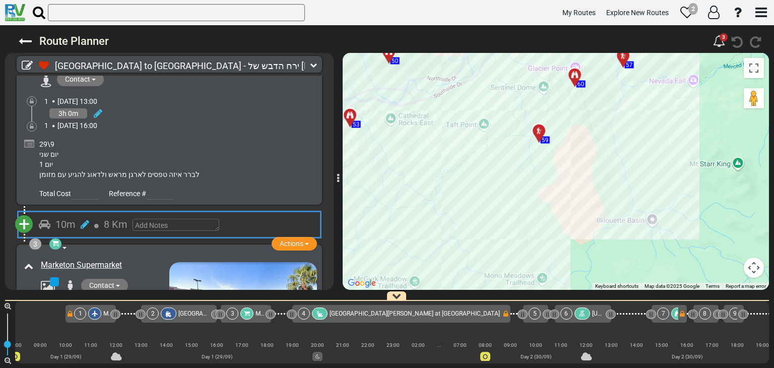
click at [540, 133] on div at bounding box center [542, 135] width 17 height 16
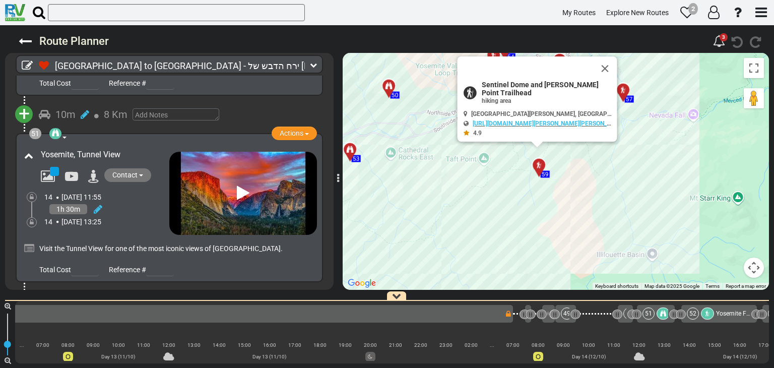
scroll to position [0, 6411]
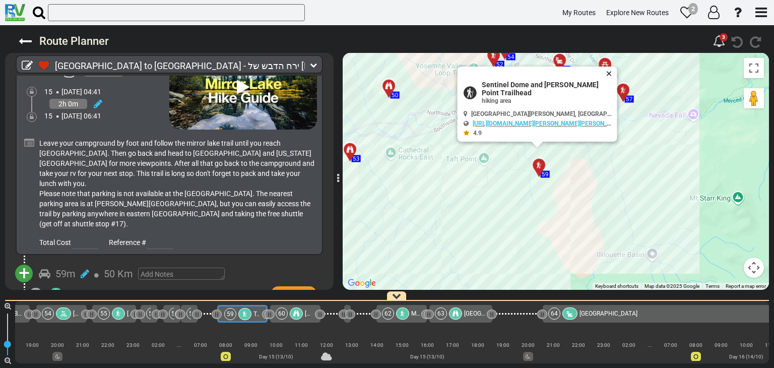
click at [609, 79] on button "Close" at bounding box center [611, 74] width 12 height 14
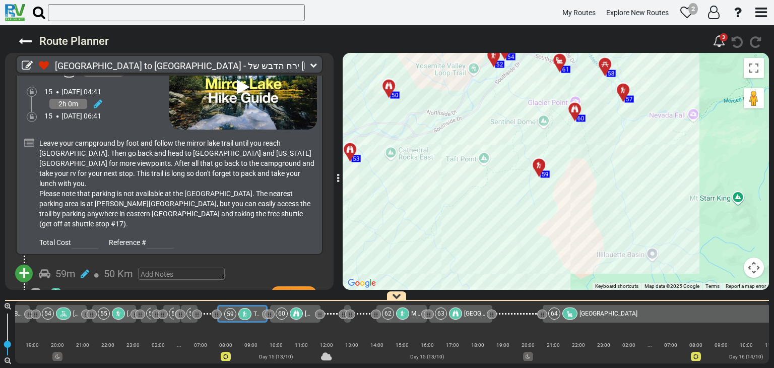
click at [576, 111] on div at bounding box center [578, 114] width 17 height 16
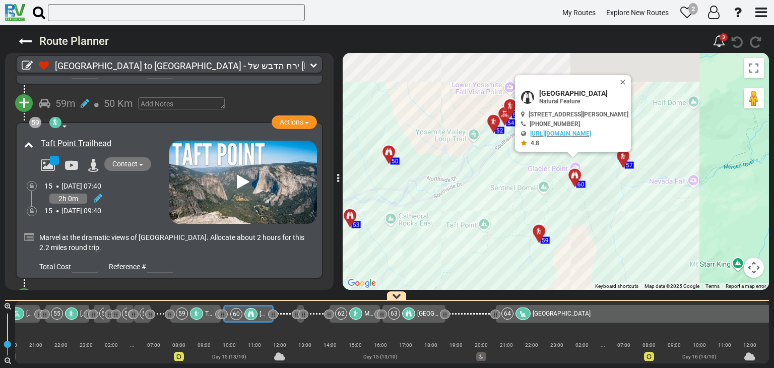
scroll to position [0, 6464]
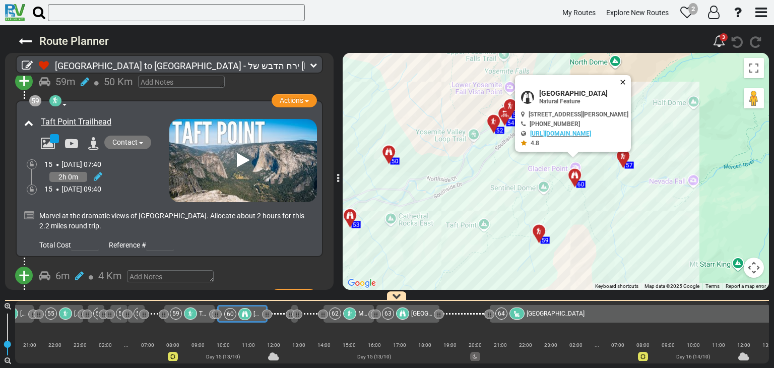
click at [631, 82] on button "Close" at bounding box center [625, 82] width 12 height 14
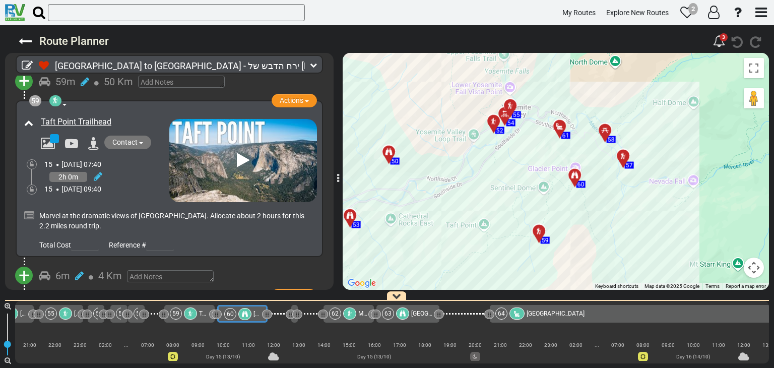
click at [622, 156] on icon at bounding box center [622, 155] width 7 height 7
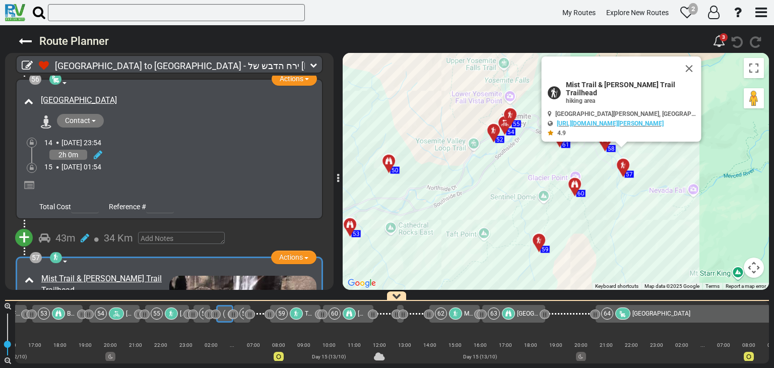
scroll to position [0, 6358]
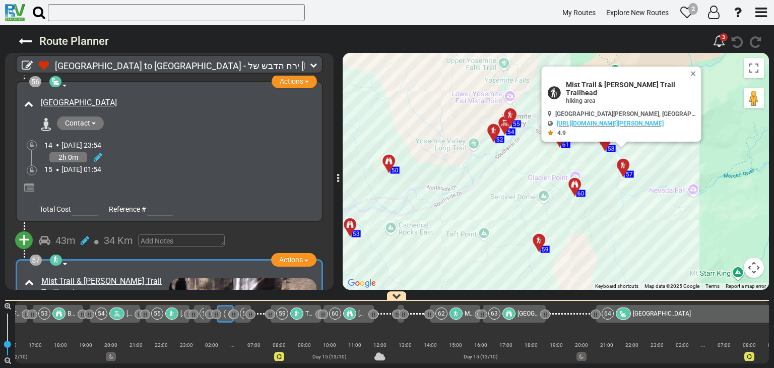
click at [693, 81] on button "Close" at bounding box center [695, 74] width 12 height 14
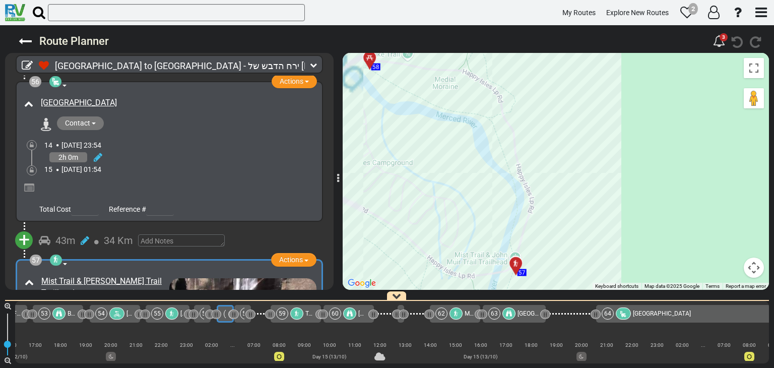
drag, startPoint x: 587, startPoint y: 205, endPoint x: 640, endPoint y: 99, distance: 118.1
click at [640, 99] on div "To navigate, press the arrow keys. To activate drag with keyboard, press Alt + …" at bounding box center [556, 171] width 426 height 237
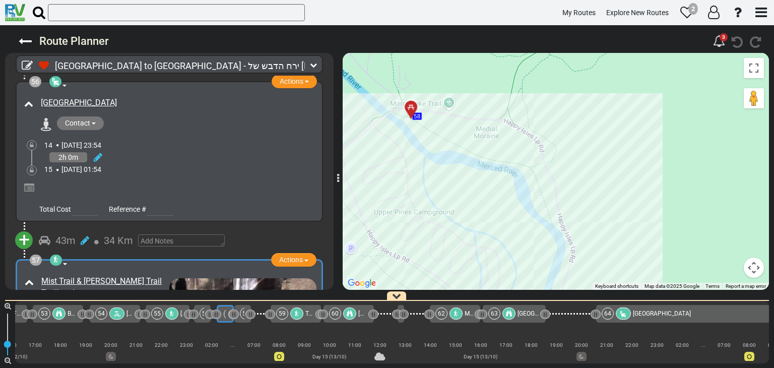
drag, startPoint x: 484, startPoint y: 134, endPoint x: 512, endPoint y: 211, distance: 82.4
click at [515, 215] on div "To navigate, press the arrow keys. To activate drag with keyboard, press Alt + …" at bounding box center [556, 171] width 426 height 237
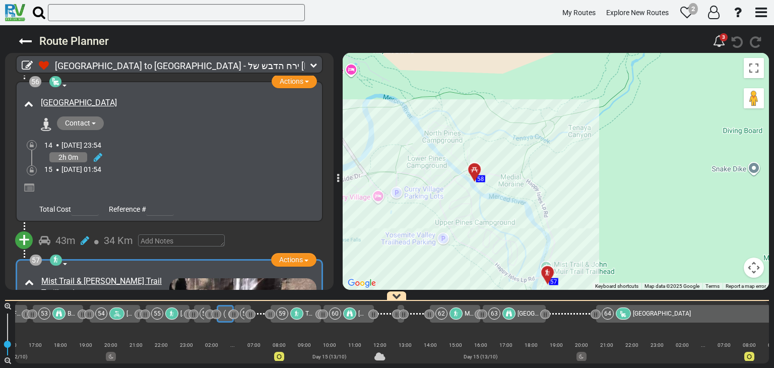
click at [475, 173] on div at bounding box center [478, 174] width 17 height 16
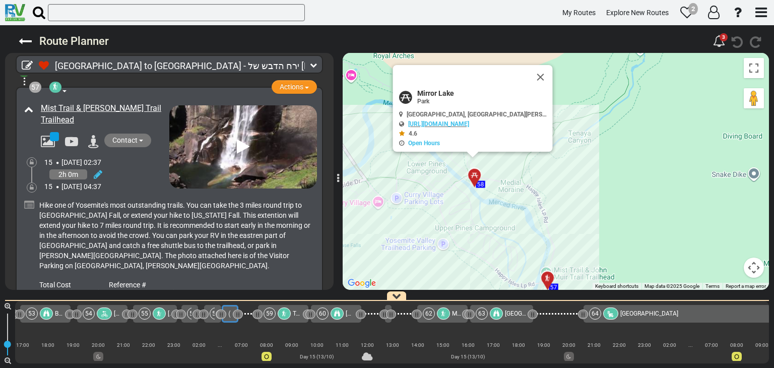
scroll to position [0, 0]
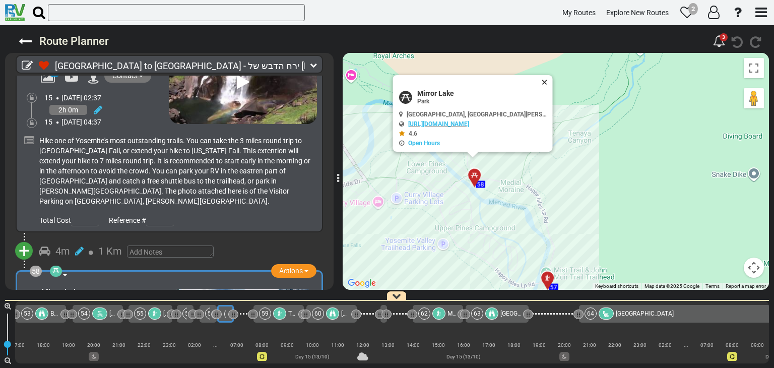
click at [546, 83] on button "Close" at bounding box center [547, 82] width 12 height 14
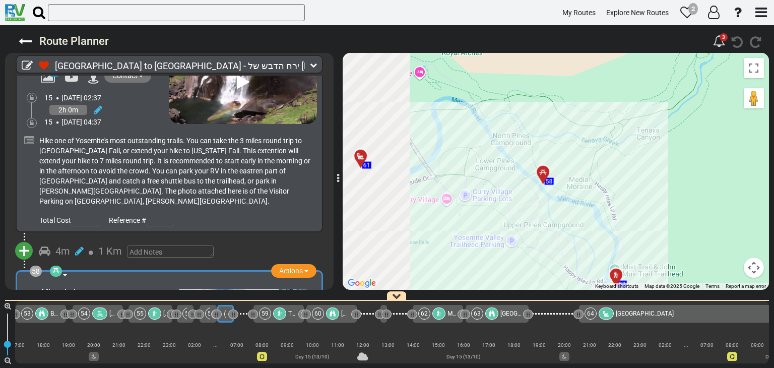
drag, startPoint x: 454, startPoint y: 139, endPoint x: 642, endPoint y: 135, distance: 188.0
click at [643, 136] on div "To navigate, press the arrow keys. To activate drag with keyboard, press Alt + …" at bounding box center [556, 171] width 426 height 237
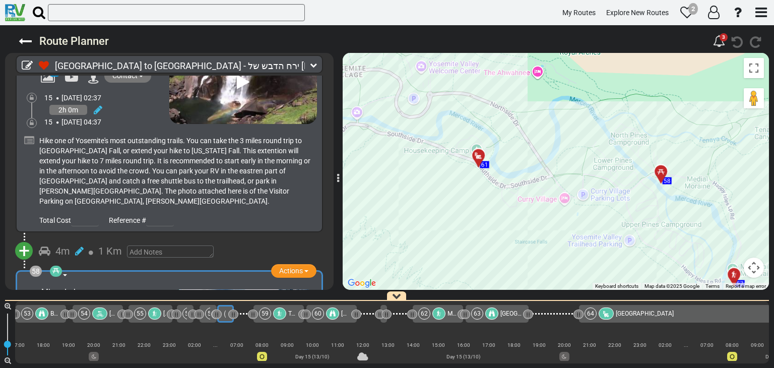
click at [479, 155] on div at bounding box center [482, 160] width 17 height 16
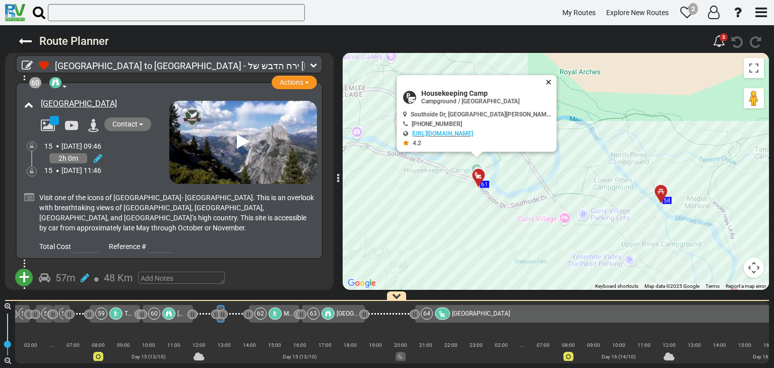
click at [549, 80] on button "Close" at bounding box center [551, 82] width 12 height 14
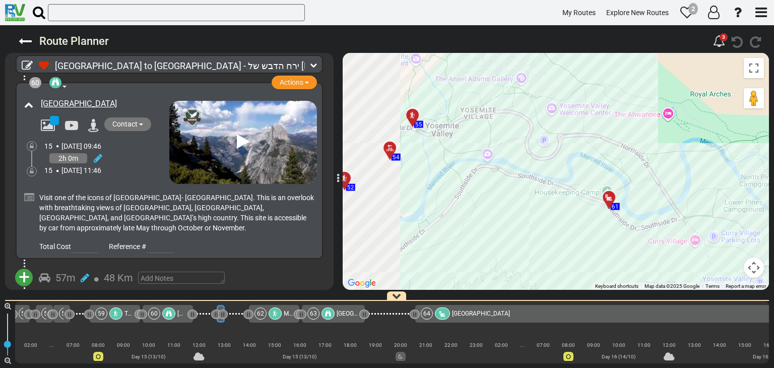
drag, startPoint x: 469, startPoint y: 111, endPoint x: 632, endPoint y: 140, distance: 165.7
click at [632, 140] on div "To activate drag with keyboard, press Alt + Enter. Once in keyboard drag state,…" at bounding box center [556, 171] width 426 height 237
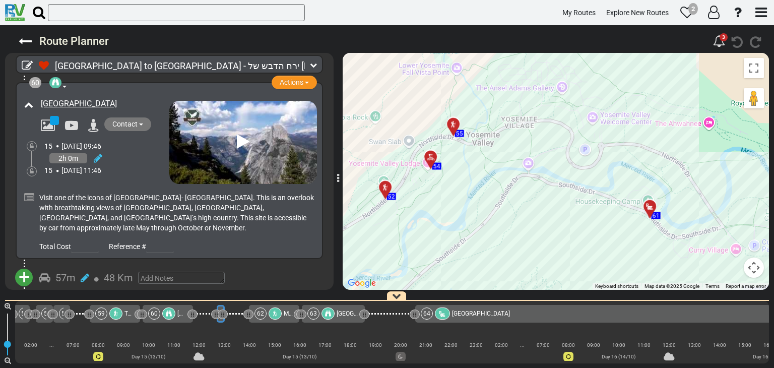
click at [587, 149] on div "To activate drag with keyboard, press Alt + Enter. Once in keyboard drag state,…" at bounding box center [556, 171] width 426 height 237
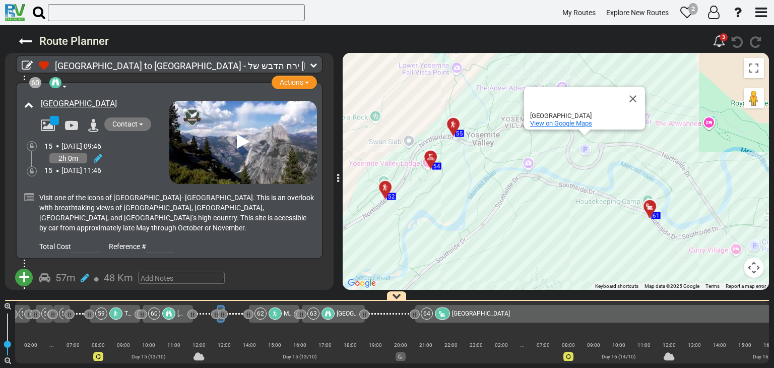
click at [576, 123] on span "View on Google Maps" at bounding box center [561, 123] width 62 height 8
click at [634, 93] on button "Close" at bounding box center [633, 99] width 24 height 24
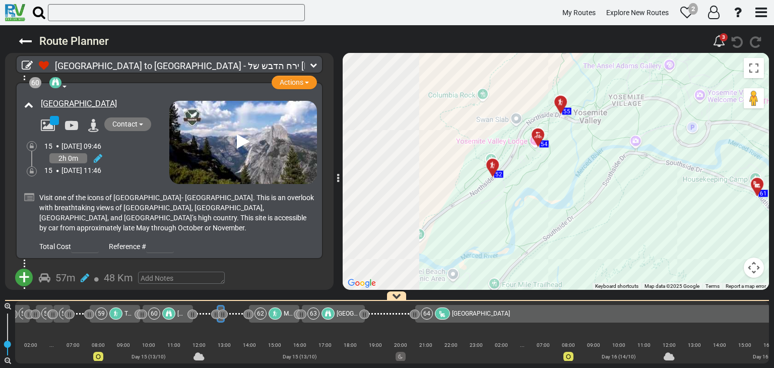
drag, startPoint x: 480, startPoint y: 121, endPoint x: 561, endPoint y: 108, distance: 82.2
click at [587, 99] on div "To activate drag with keyboard, press Alt + Enter. Once in keyboard drag state,…" at bounding box center [556, 171] width 426 height 237
click at [559, 103] on div at bounding box center [562, 107] width 17 height 16
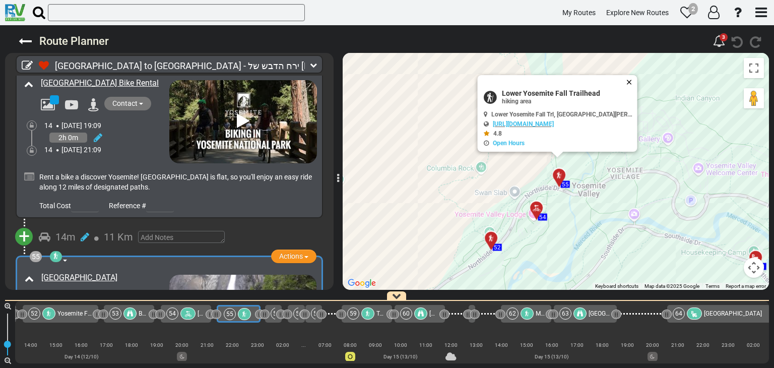
click at [631, 80] on button "Close" at bounding box center [631, 82] width 12 height 14
